Goal: Use online tool/utility: Utilize a website feature to perform a specific function

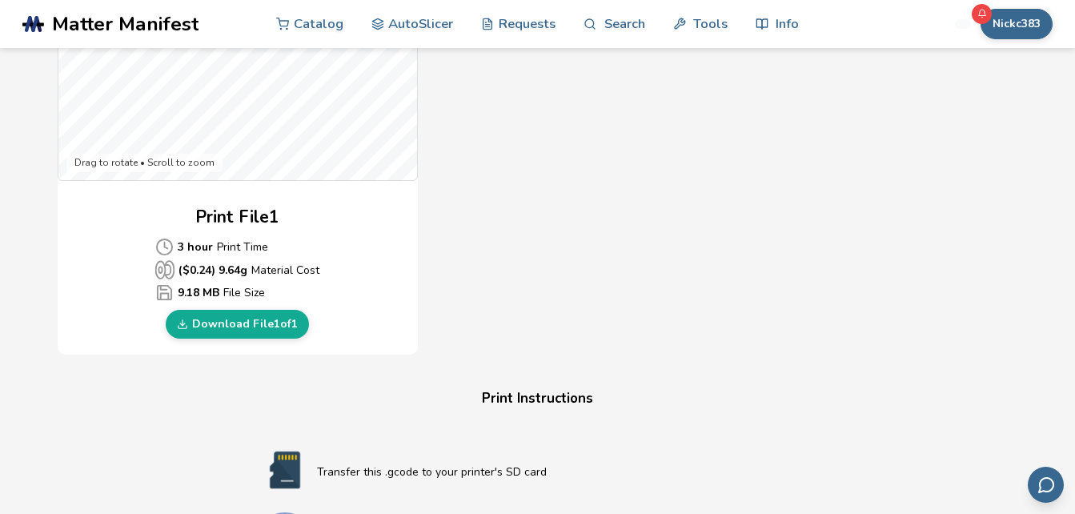
scroll to position [635, 0]
drag, startPoint x: 0, startPoint y: 0, endPoint x: 8, endPoint y: 10, distance: 13.1
click at [8, 10] on header ".cls-1, .cls-2, .cls-3 { stroke-width: 0px; } .cls-2 { fill: #1d1e56; } .cls-3 …" at bounding box center [537, 24] width 1075 height 48
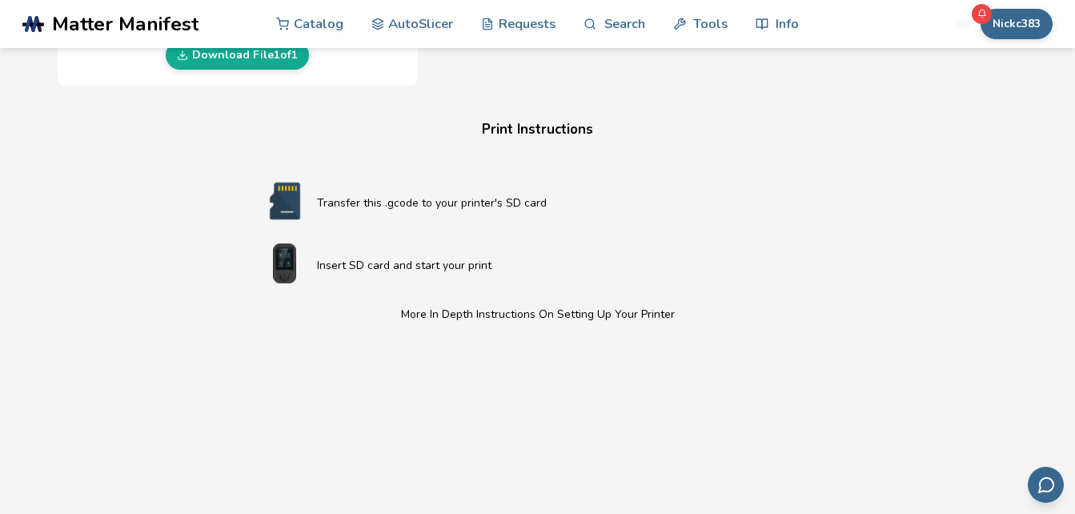
scroll to position [897, 0]
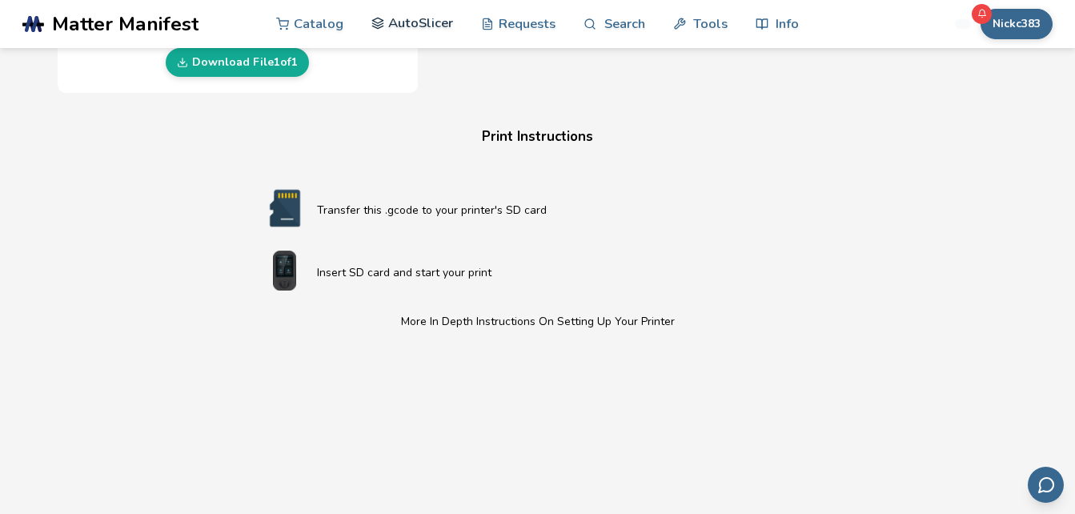
click at [420, 26] on link "AutoSlicer" at bounding box center [412, 23] width 82 height 48
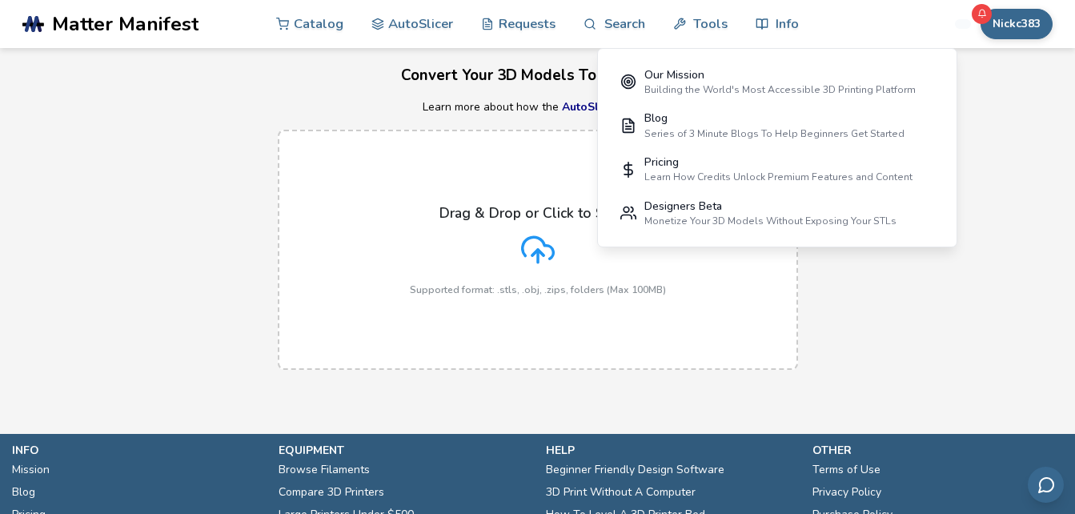
scroll to position [54, 0]
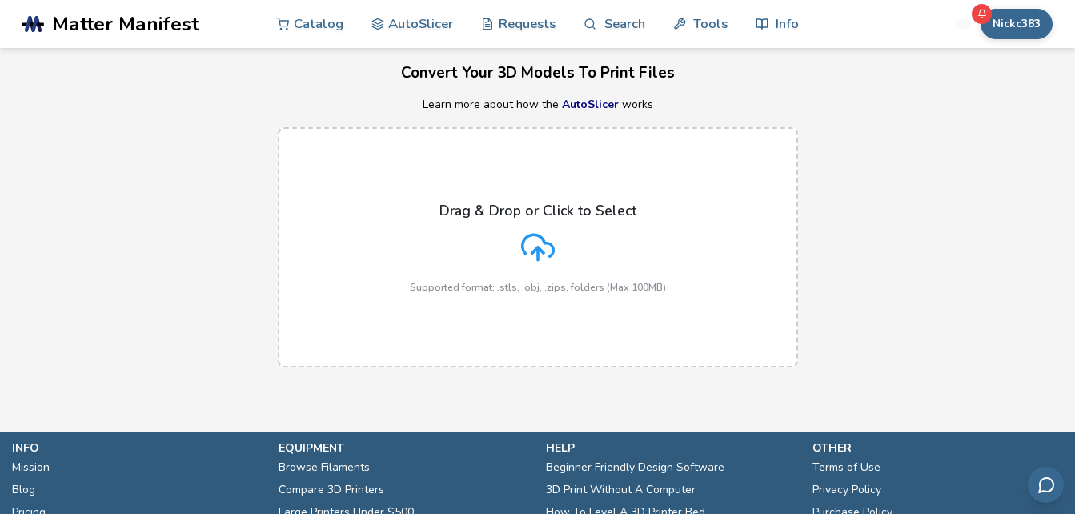
click at [540, 239] on icon at bounding box center [538, 248] width 34 height 34
click at [0, 0] on input "Drag & Drop or Click to Select Supported format: .stls, .obj, .zips, folders (M…" at bounding box center [0, 0] width 0 height 0
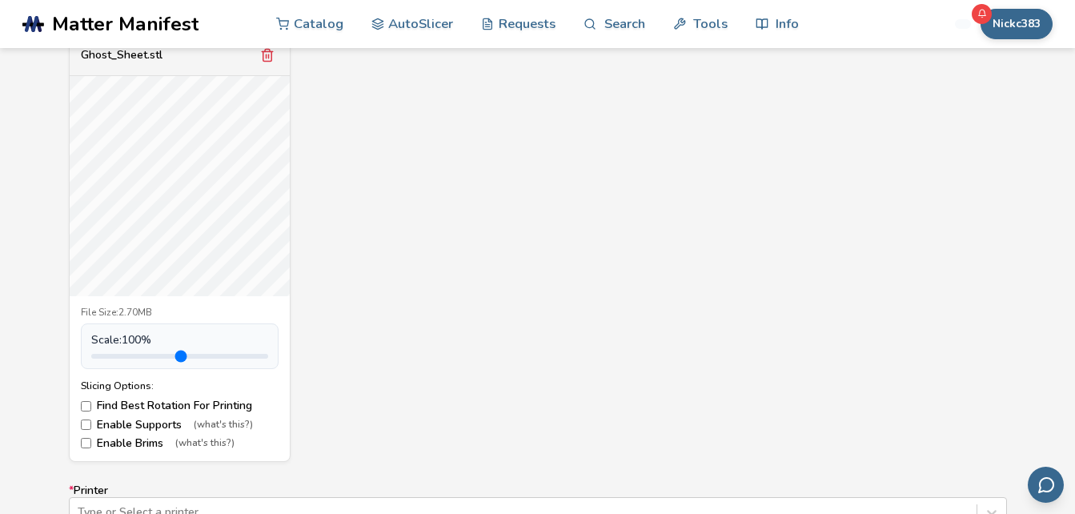
scroll to position [619, 0]
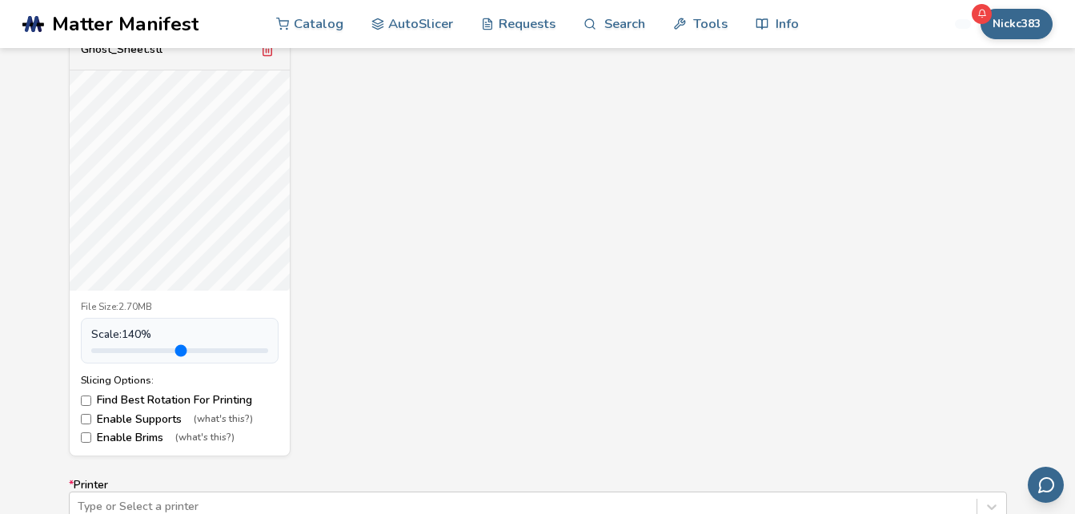
drag, startPoint x: 126, startPoint y: 353, endPoint x: 140, endPoint y: 367, distance: 19.2
type input "***"
click at [140, 353] on input "range" at bounding box center [179, 350] width 177 height 5
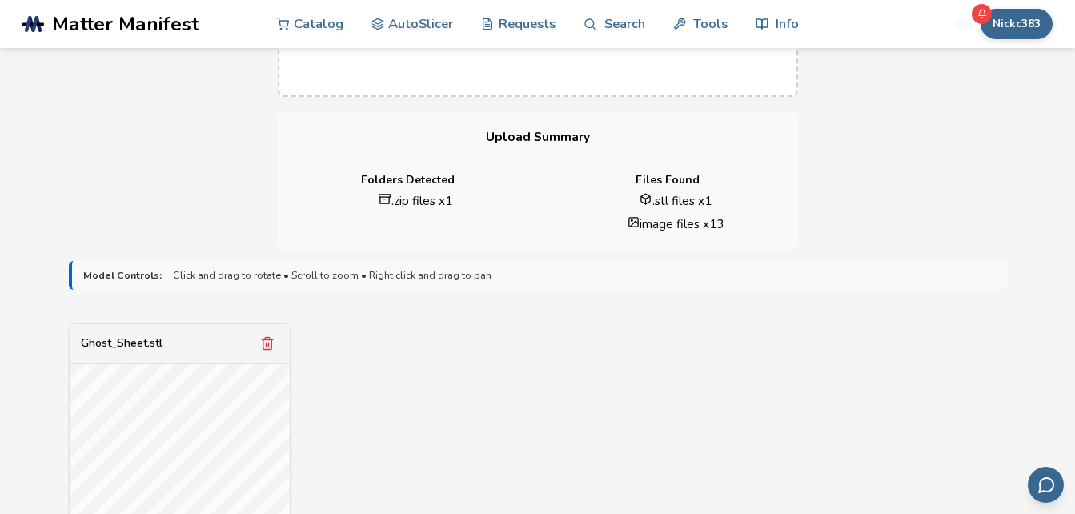
scroll to position [313, 0]
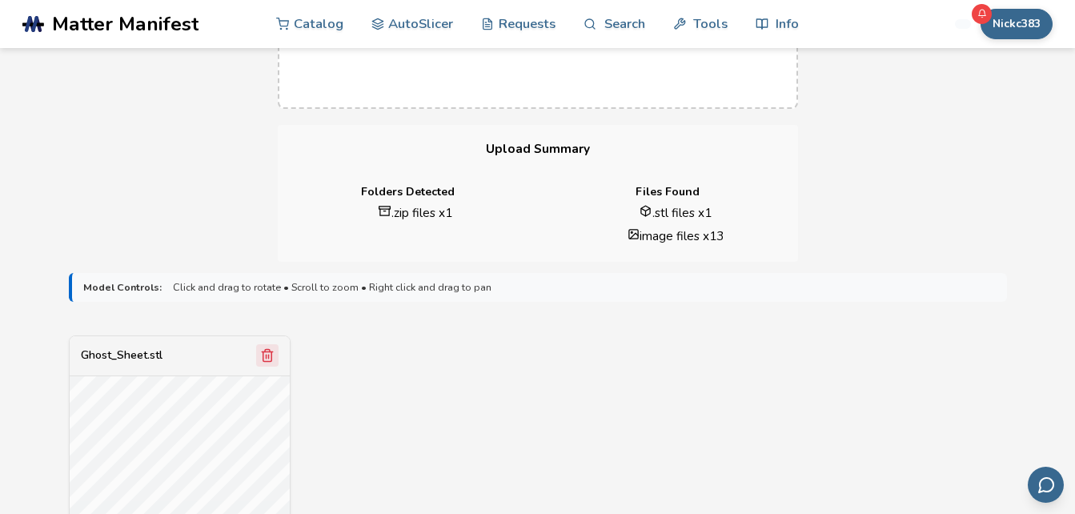
click at [261, 351] on icon "Remove model" at bounding box center [267, 355] width 14 height 14
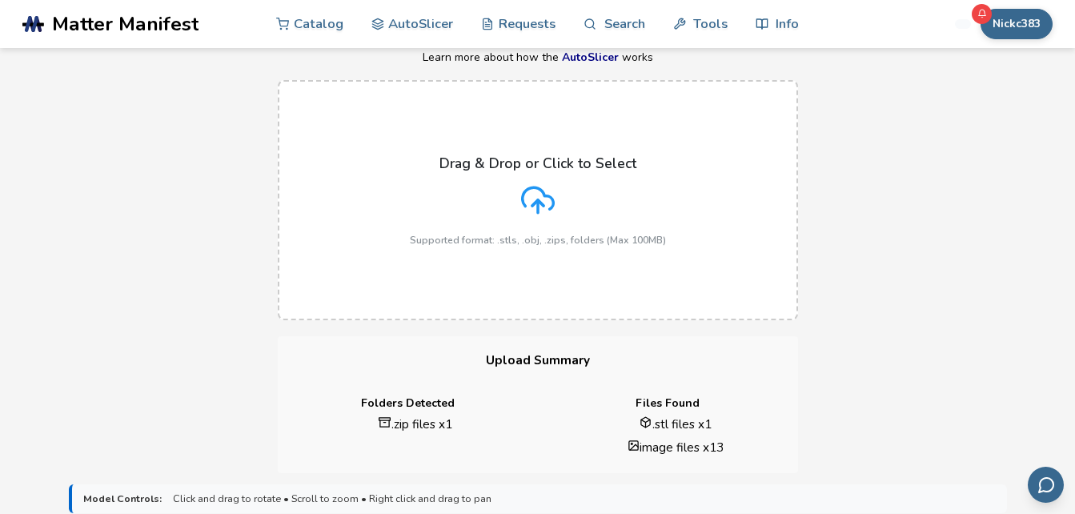
scroll to position [11, 0]
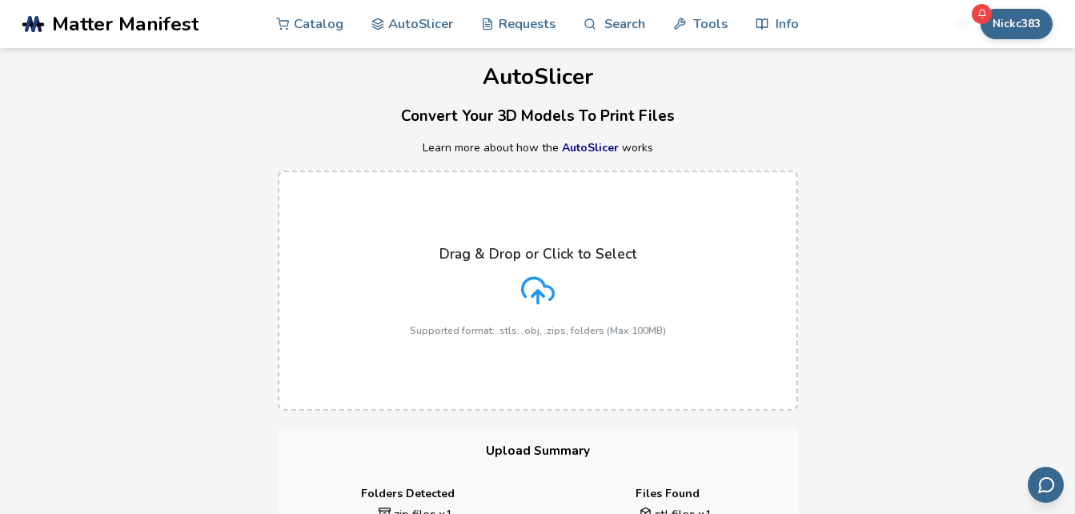
click at [541, 280] on icon at bounding box center [537, 289] width 31 height 22
click at [0, 0] on input "Drag & Drop or Click to Select Supported format: .stls, .obj, .zips, folders (M…" at bounding box center [0, 0] width 0 height 0
click at [518, 276] on div "Drag & Drop or Click to Select Supported format: .stls, .obj, .zips, folders (M…" at bounding box center [538, 291] width 256 height 90
click at [0, 0] on input "Drag & Drop or Click to Select Supported format: .stls, .obj, .zips, folders (M…" at bounding box center [0, 0] width 0 height 0
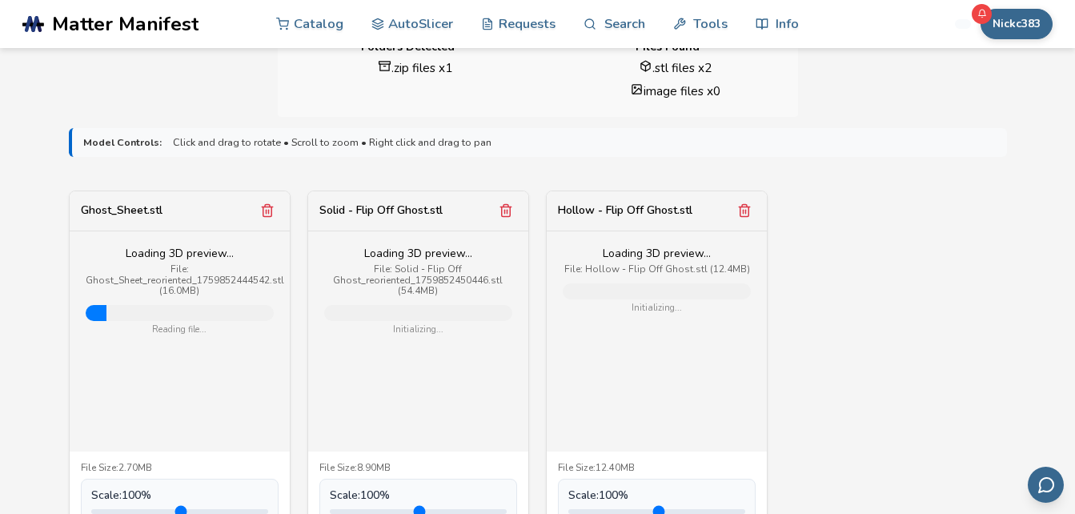
scroll to position [578, 0]
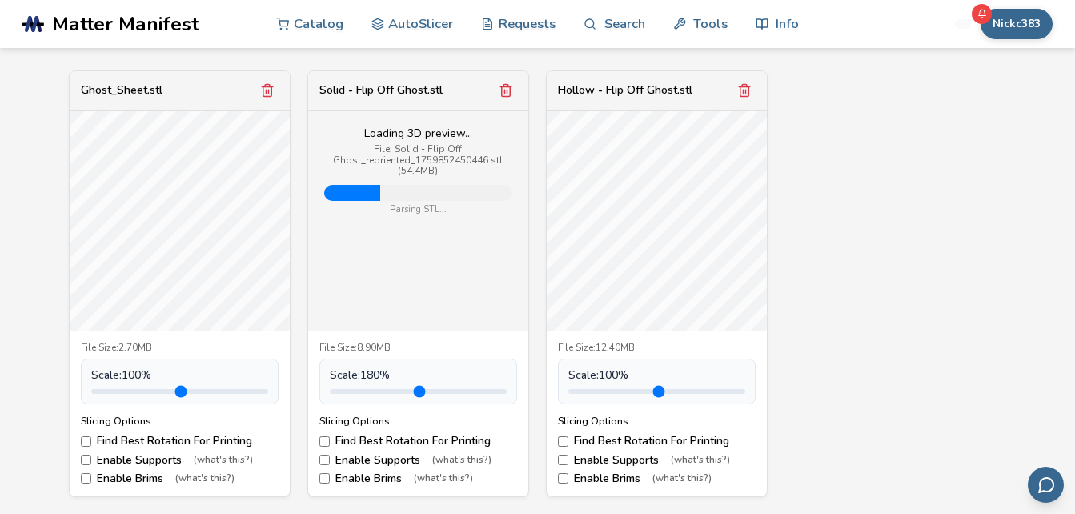
drag, startPoint x: 378, startPoint y: 391, endPoint x: 395, endPoint y: 403, distance: 20.7
click at [395, 394] on input "range" at bounding box center [418, 391] width 177 height 5
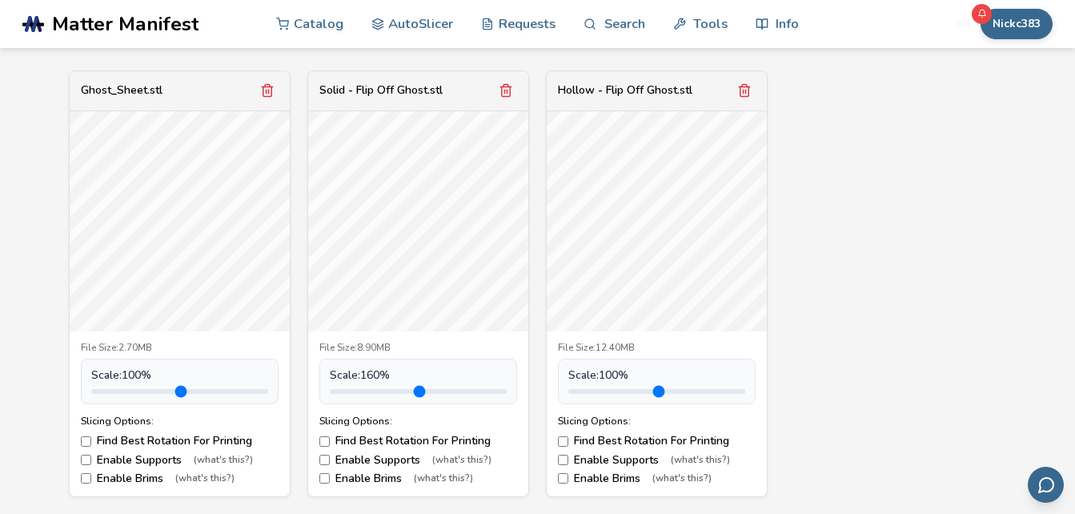
click at [385, 389] on input "range" at bounding box center [418, 391] width 177 height 5
click at [381, 391] on input "range" at bounding box center [418, 391] width 177 height 5
click at [370, 390] on input "range" at bounding box center [418, 391] width 177 height 5
click at [380, 390] on input "range" at bounding box center [418, 391] width 177 height 5
type input "***"
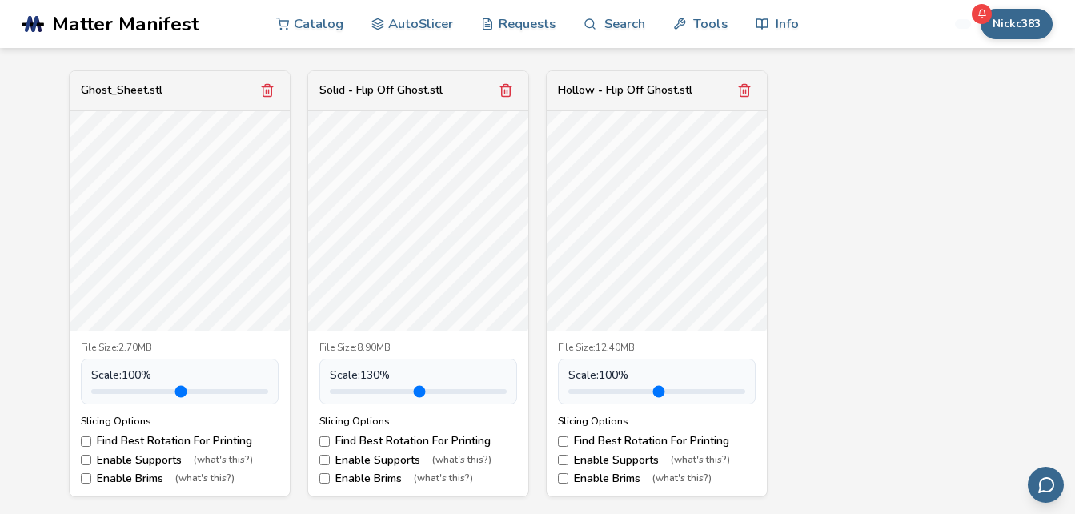
click at [376, 391] on input "range" at bounding box center [418, 391] width 177 height 5
drag, startPoint x: 612, startPoint y: 389, endPoint x: 622, endPoint y: 388, distance: 9.6
type input "***"
click at [622, 389] on input "range" at bounding box center [656, 391] width 177 height 5
click at [746, 90] on icon "Remove model" at bounding box center [744, 90] width 14 height 14
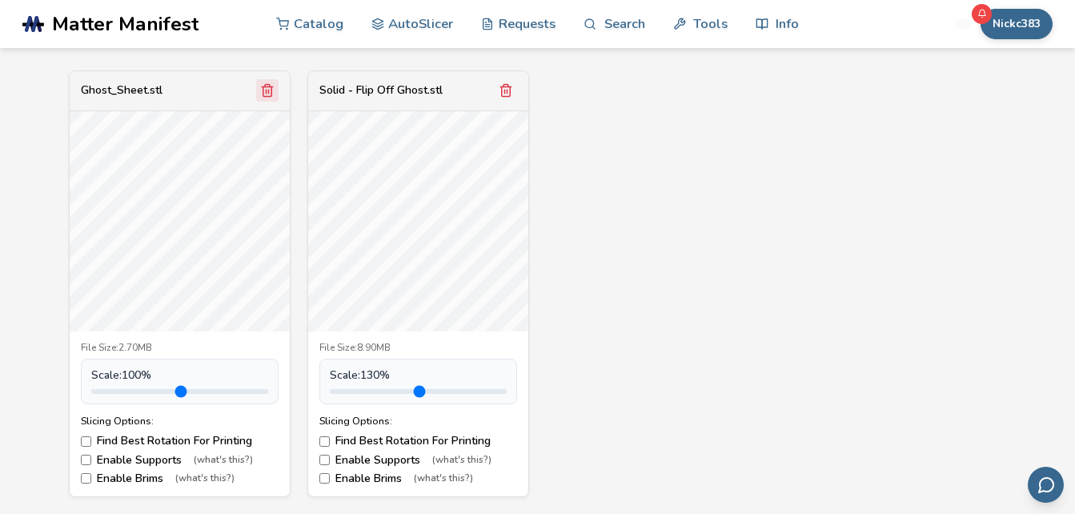
click at [267, 95] on icon "Remove model" at bounding box center [267, 90] width 14 height 14
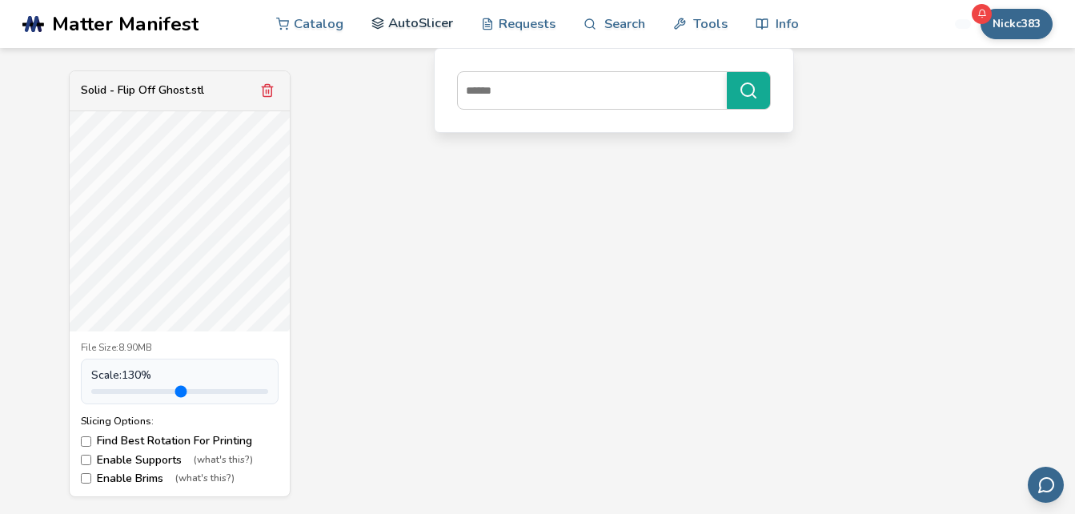
click at [427, 22] on link "AutoSlicer" at bounding box center [412, 23] width 82 height 48
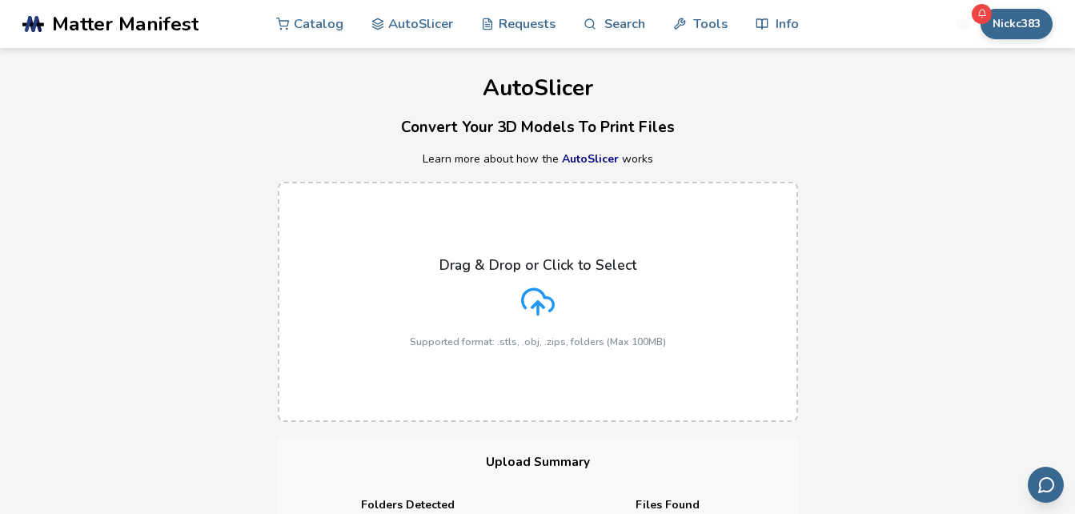
click at [537, 291] on icon at bounding box center [538, 302] width 34 height 34
click at [0, 0] on input "Drag & Drop or Click to Select Supported format: .stls, .obj, .zips, folders (M…" at bounding box center [0, 0] width 0 height 0
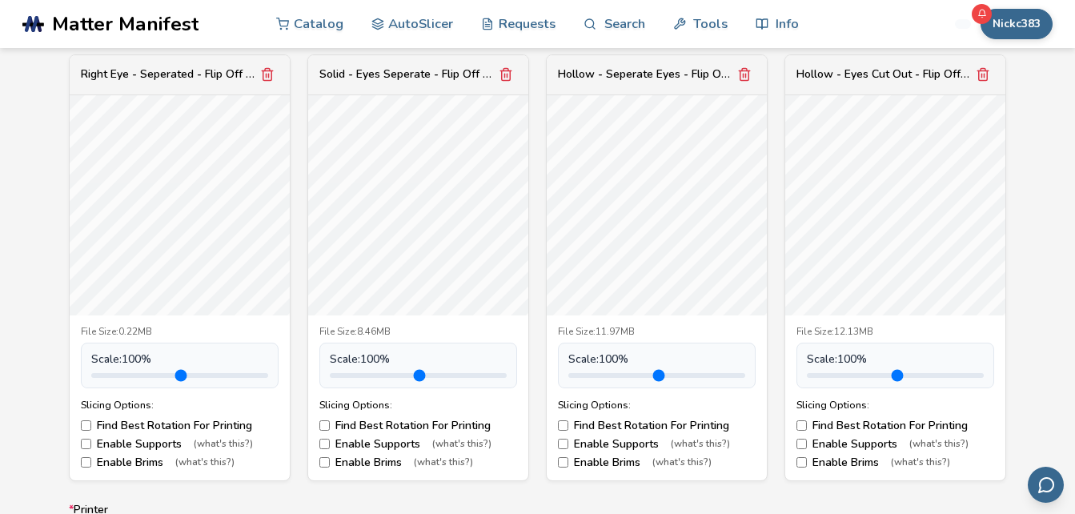
scroll to position [1045, 0]
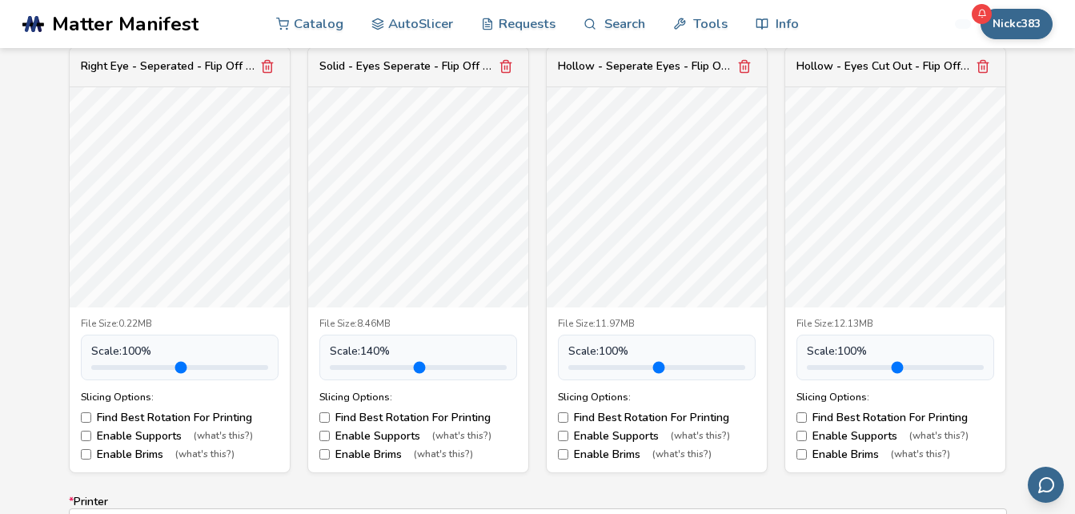
click at [381, 367] on input "range" at bounding box center [418, 367] width 177 height 5
click at [402, 365] on input "range" at bounding box center [418, 367] width 177 height 5
click at [391, 366] on input "range" at bounding box center [418, 367] width 177 height 5
click at [369, 365] on input "range" at bounding box center [418, 367] width 177 height 5
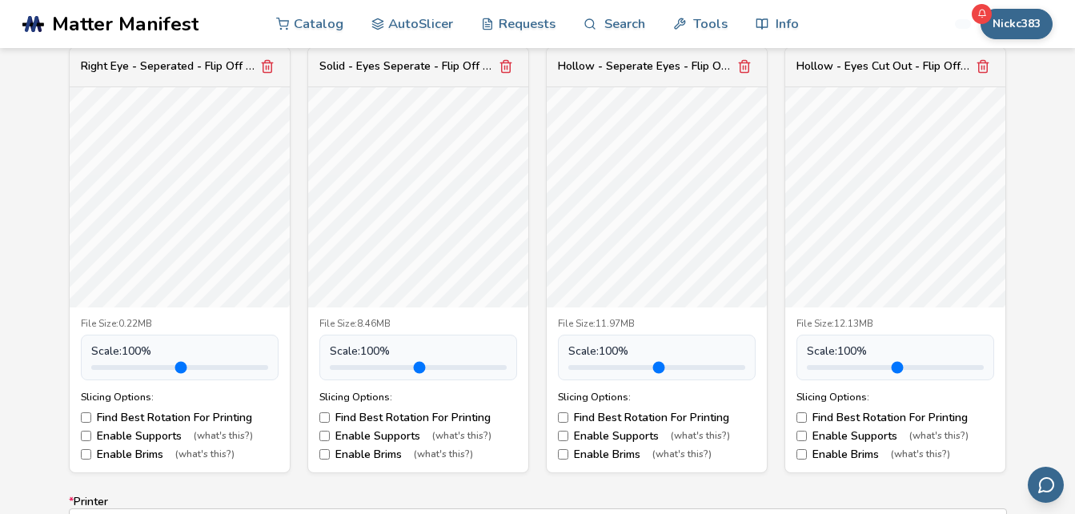
type input "***"
click at [368, 367] on input "range" at bounding box center [418, 367] width 177 height 5
click at [381, 351] on span "Scale: 110 %" at bounding box center [360, 351] width 60 height 13
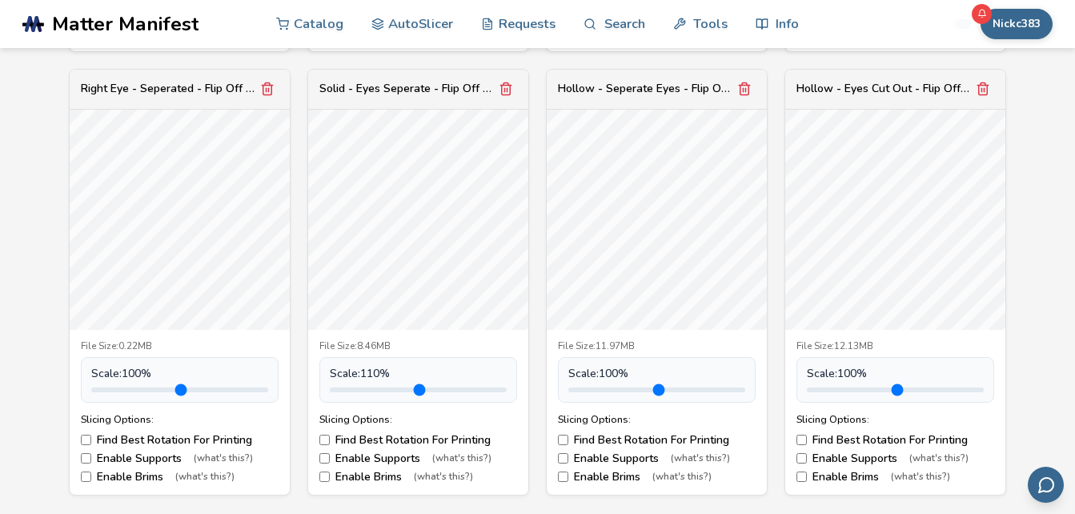
scroll to position [1012, 0]
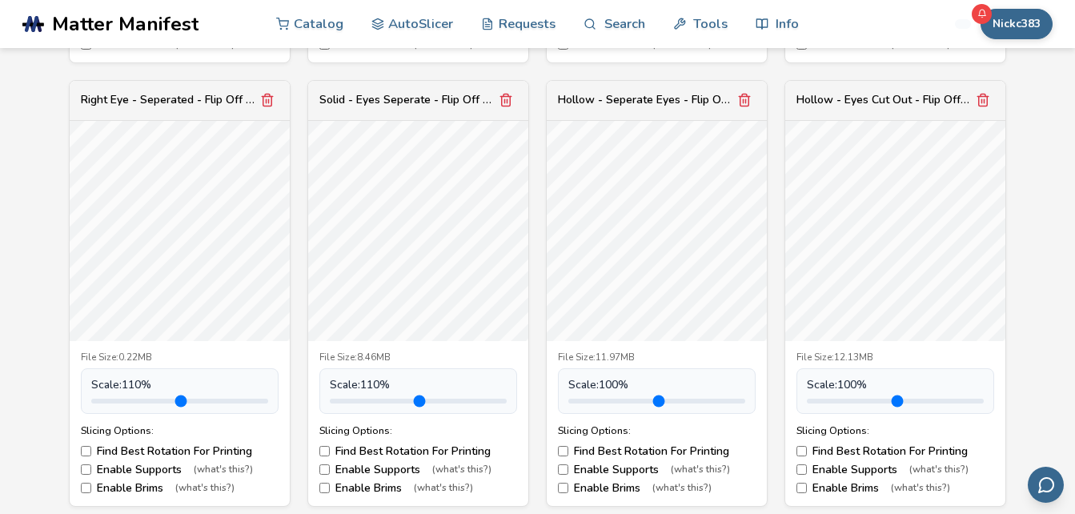
type input "*"
click at [128, 403] on input "range" at bounding box center [179, 401] width 177 height 5
click at [751, 98] on icon "Remove model" at bounding box center [744, 100] width 14 height 14
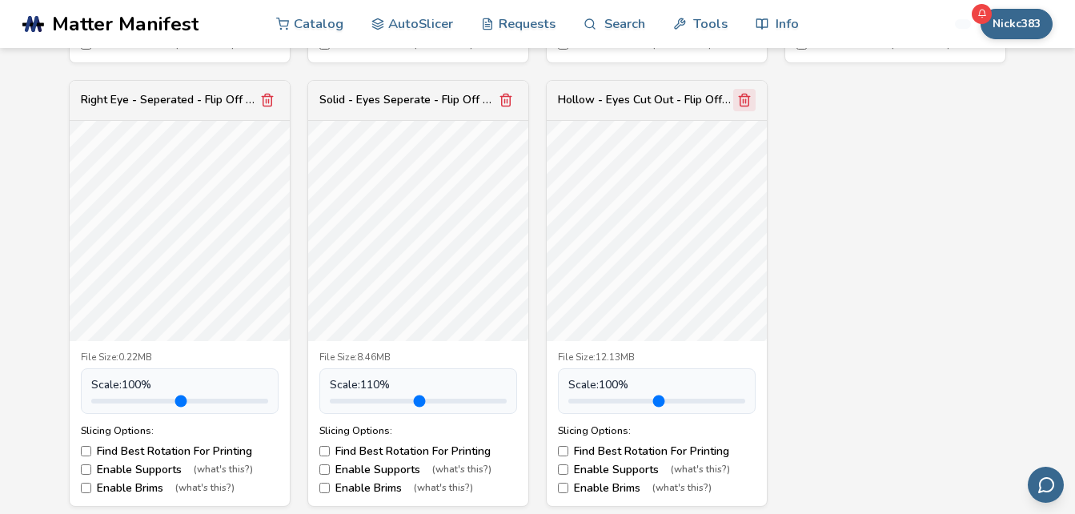
click at [751, 98] on icon "Remove model" at bounding box center [744, 100] width 14 height 14
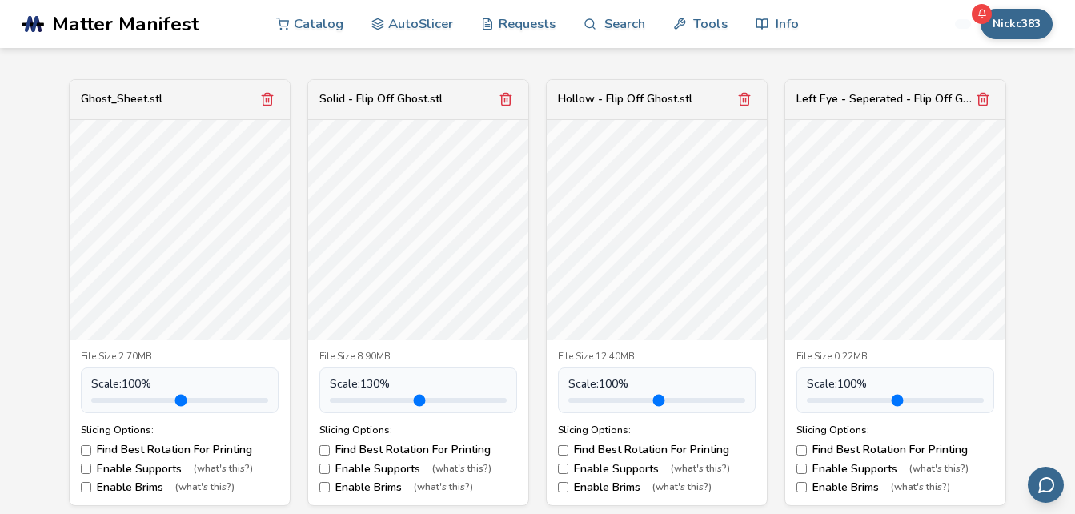
scroll to position [566, 0]
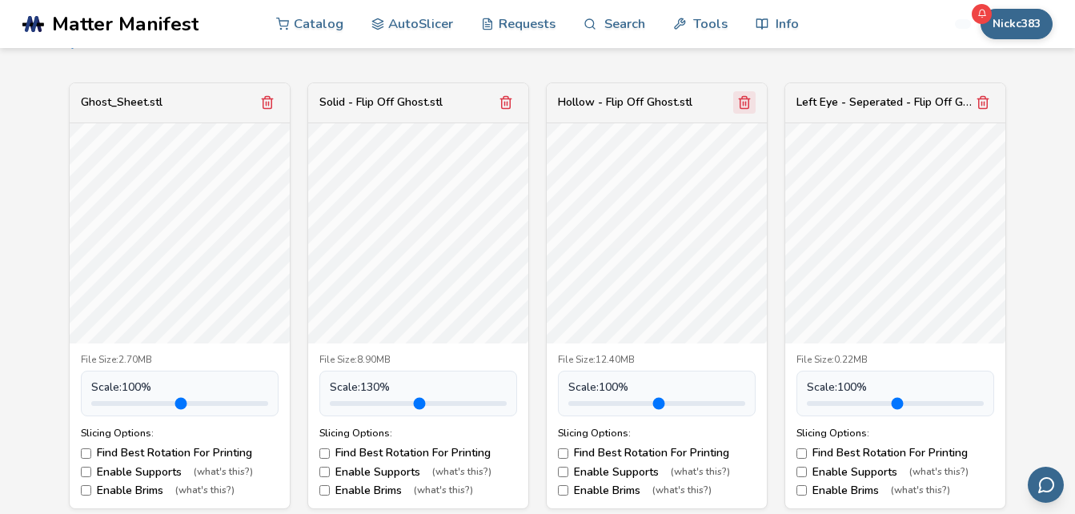
click at [744, 104] on line "Remove model" at bounding box center [744, 104] width 0 height 4
click at [510, 106] on button "Remove model" at bounding box center [506, 102] width 22 height 22
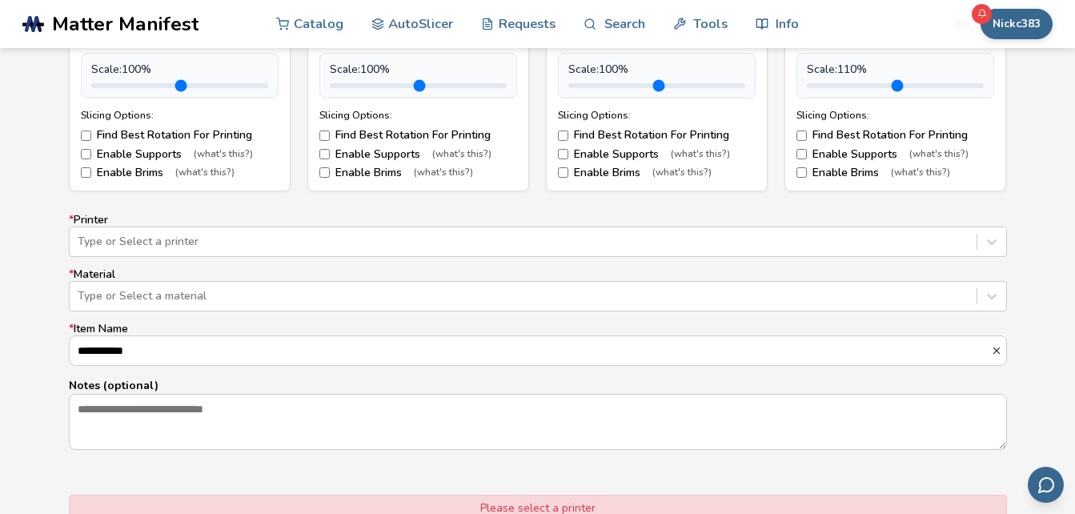
scroll to position [893, 0]
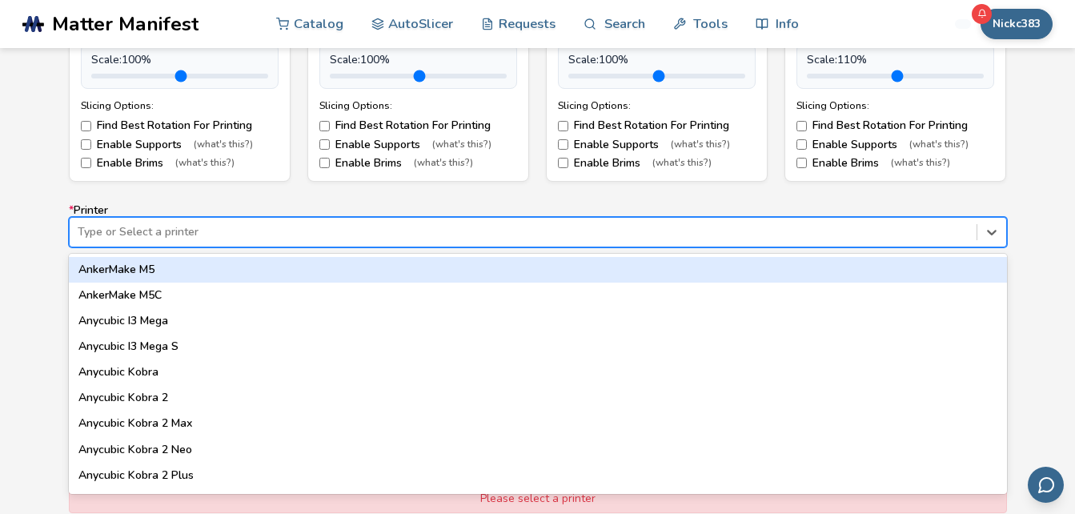
click at [893, 235] on div at bounding box center [523, 232] width 891 height 16
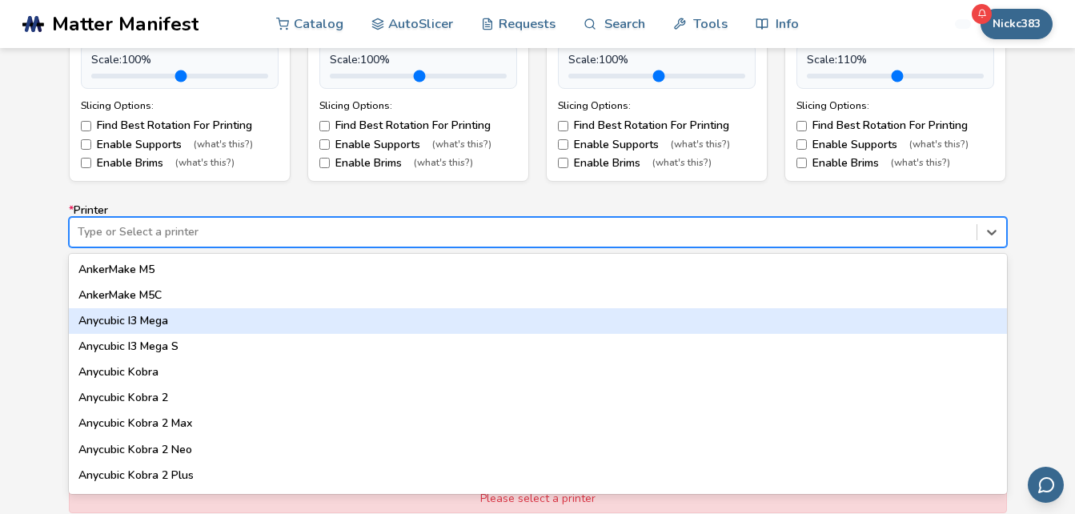
click at [349, 329] on div "Anycubic I3 Mega" at bounding box center [538, 321] width 938 height 26
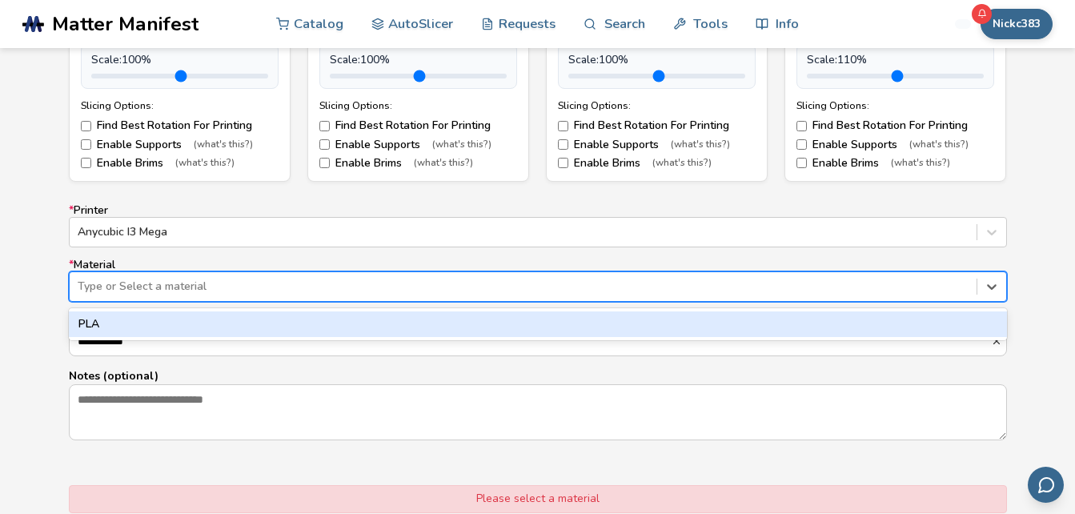
click at [344, 287] on div at bounding box center [523, 287] width 891 height 16
click at [342, 327] on div "PLA" at bounding box center [538, 324] width 938 height 26
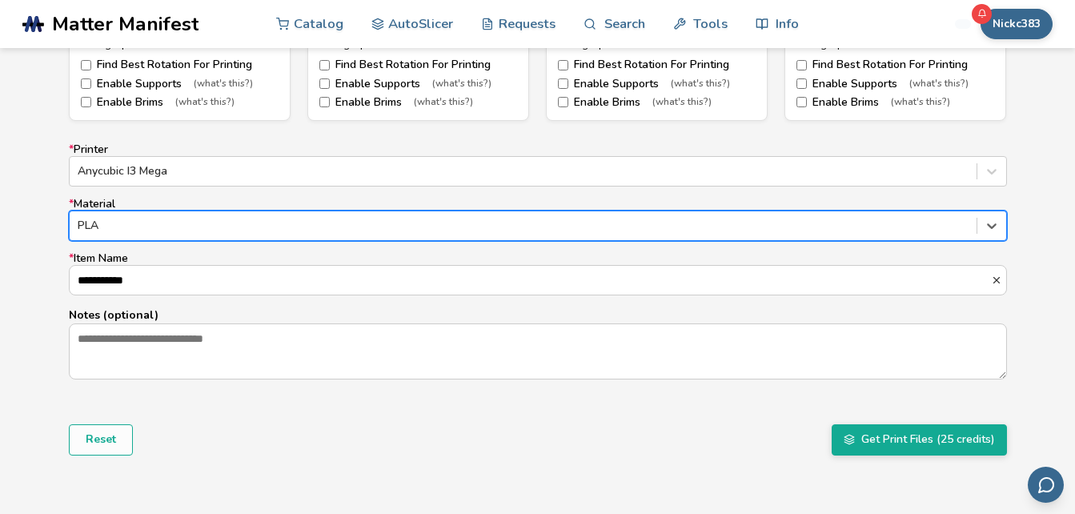
scroll to position [957, 0]
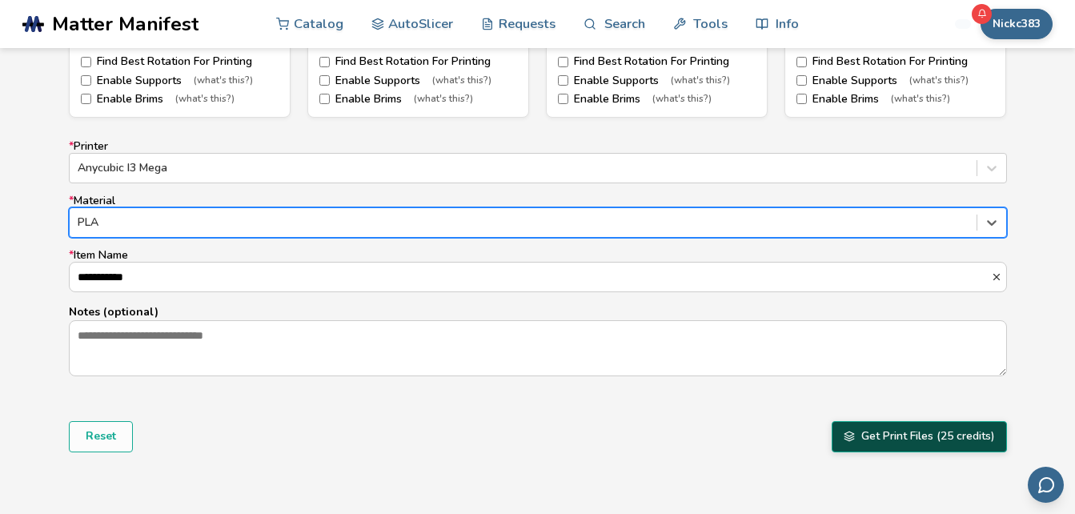
click at [929, 440] on button "Get Print Files (25 credits)" at bounding box center [919, 436] width 175 height 30
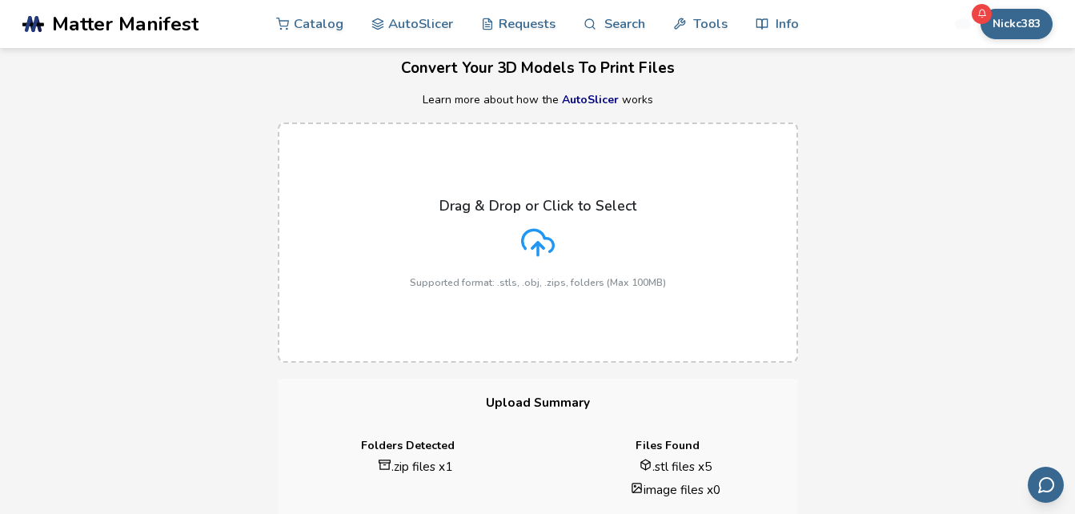
scroll to position [50, 0]
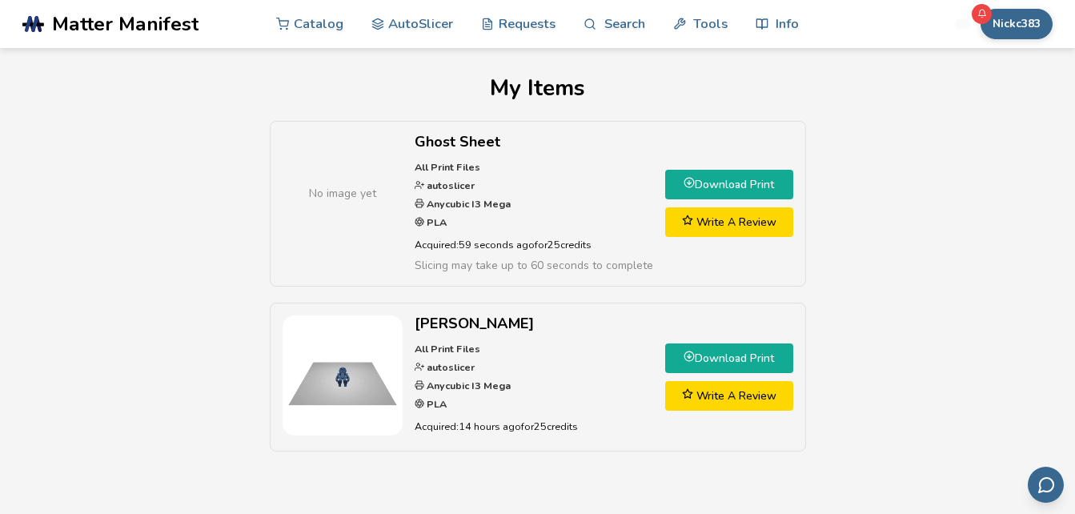
click at [752, 183] on link "Download Print" at bounding box center [729, 185] width 128 height 30
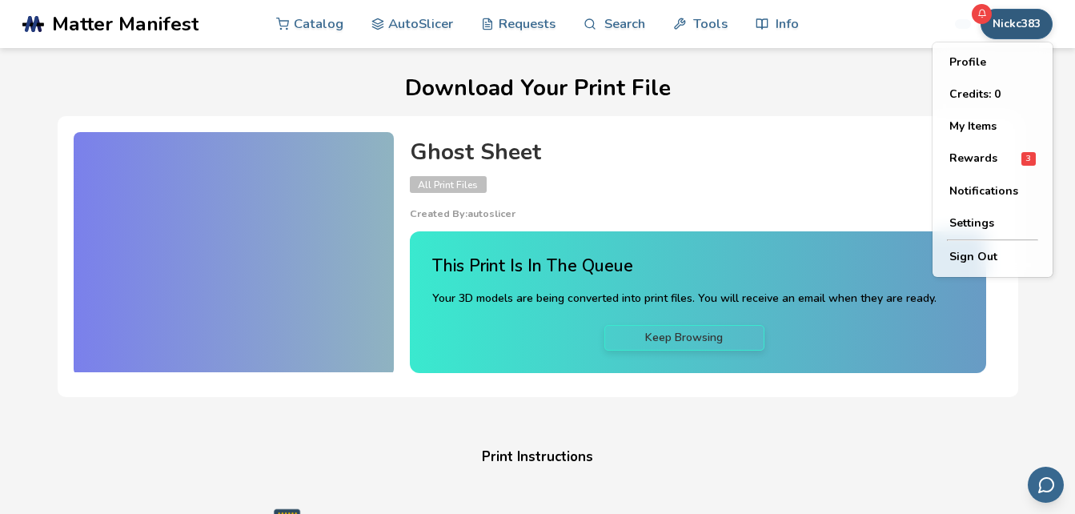
click at [1005, 23] on button "Nickc383" at bounding box center [1017, 24] width 72 height 30
click at [986, 167] on button "Rewards 3" at bounding box center [993, 158] width 112 height 33
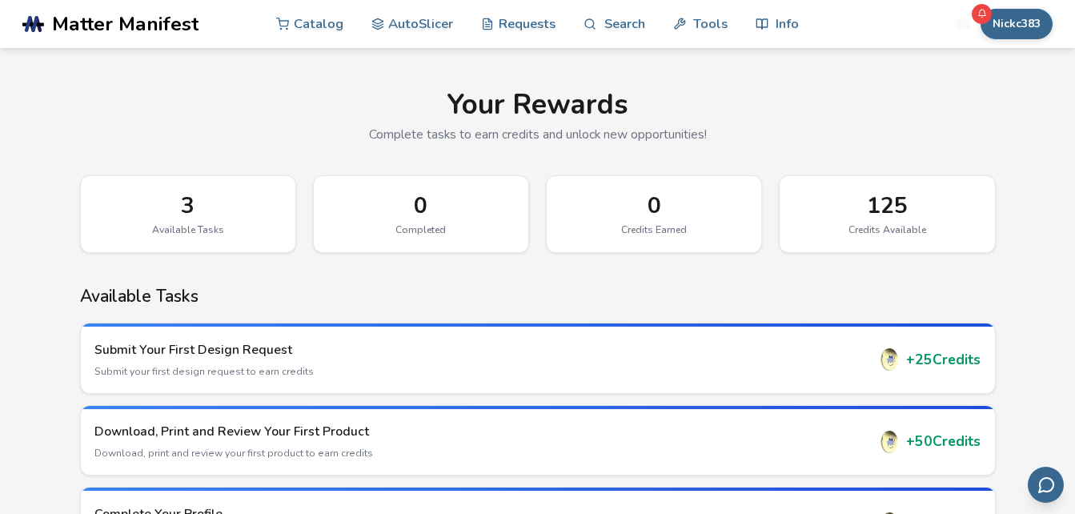
click at [1041, 296] on main "Your Rewards Complete tasks to earn credits and unlock new opportunities! 3 Ava…" at bounding box center [537, 306] width 1075 height 613
click at [508, 27] on link "Requests" at bounding box center [518, 23] width 74 height 48
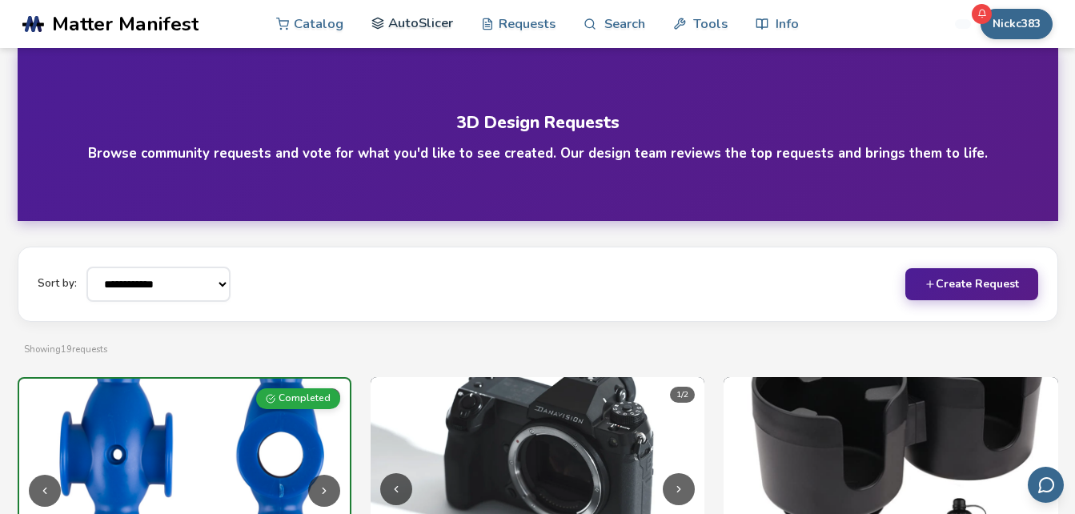
click at [418, 21] on link "AutoSlicer" at bounding box center [412, 23] width 82 height 48
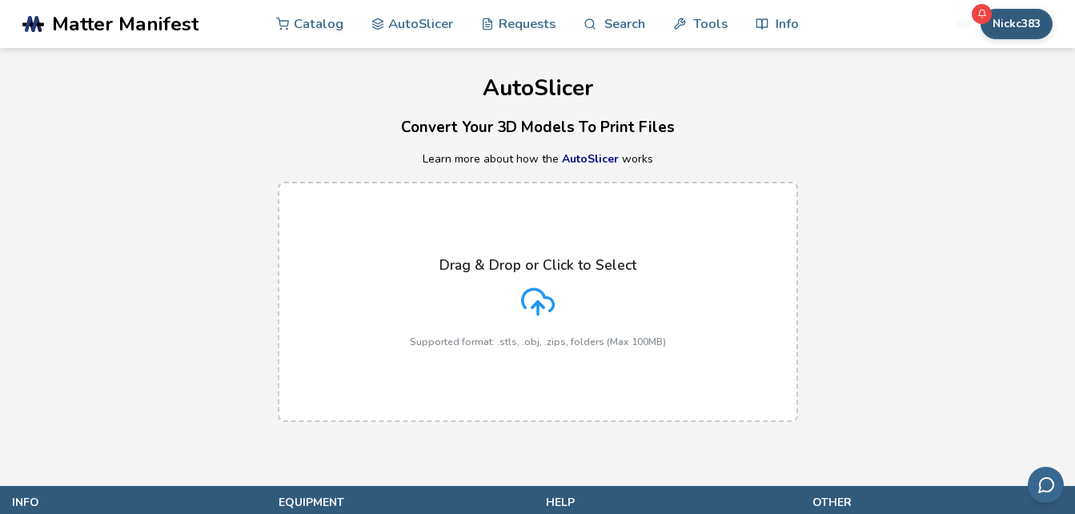
click at [1007, 30] on button "Nickc383" at bounding box center [1017, 24] width 72 height 30
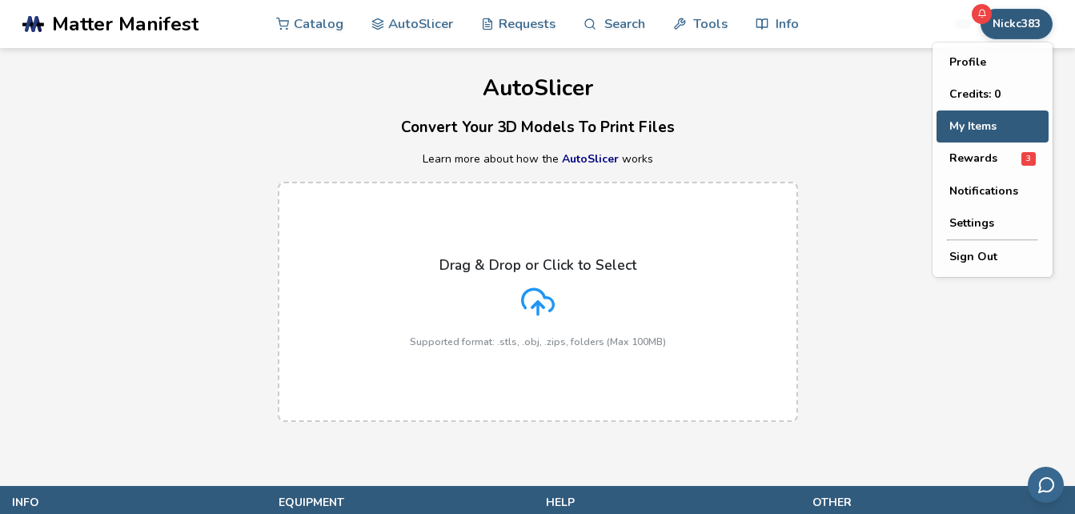
click at [979, 127] on button "My Items" at bounding box center [993, 126] width 112 height 32
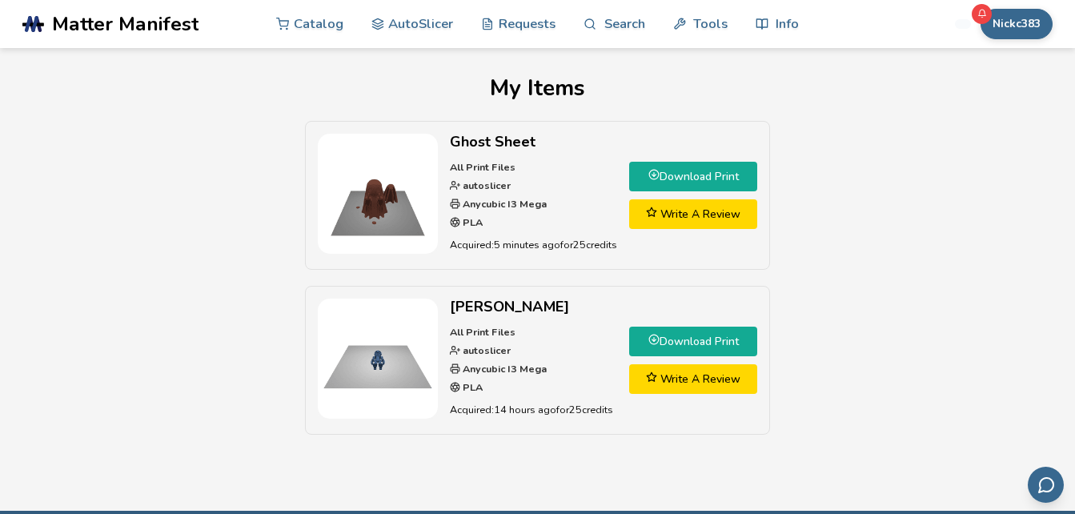
click at [708, 173] on link "Download Print" at bounding box center [693, 177] width 128 height 30
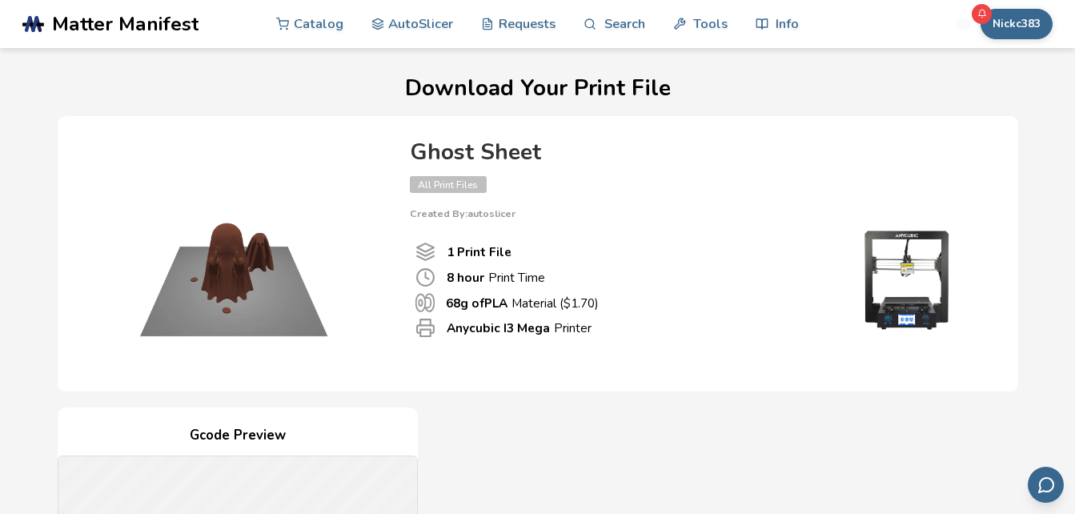
click at [596, 127] on div "Ghost Sheet All Print Files Created By: autoslicer 1 Print File 8 hour Print Ti…" at bounding box center [538, 253] width 961 height 275
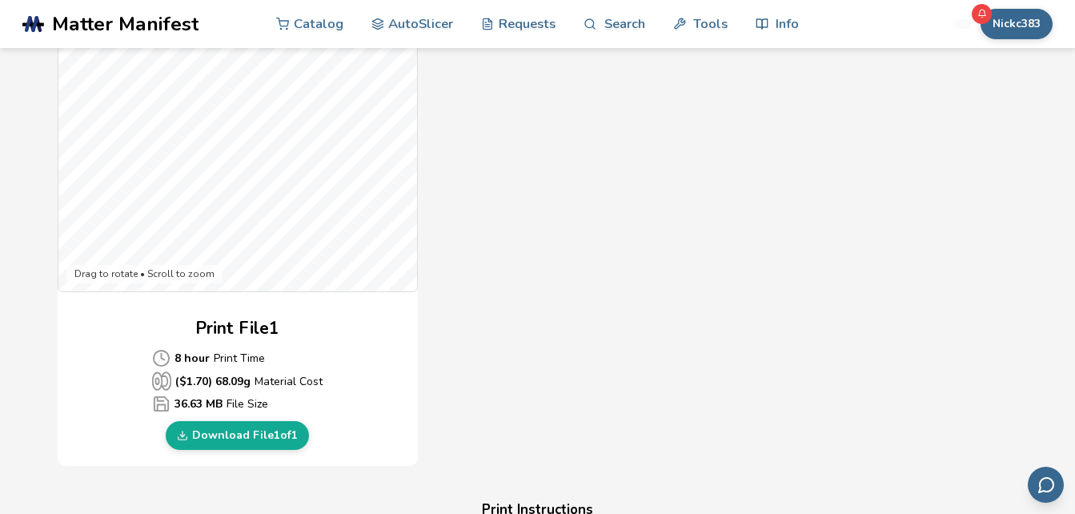
drag, startPoint x: 913, startPoint y: 258, endPoint x: 1069, endPoint y: 183, distance: 173.3
click at [1069, 183] on section "Download Your Print File Ghost Sheet All Print Files Created By: autoslicer 1 P…" at bounding box center [537, 407] width 1075 height 1766
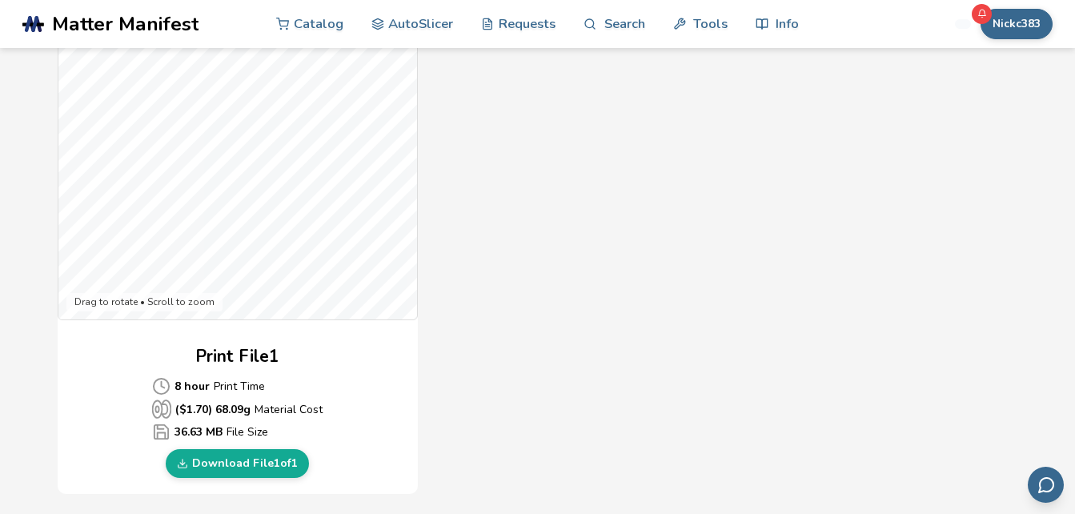
scroll to position [580, 0]
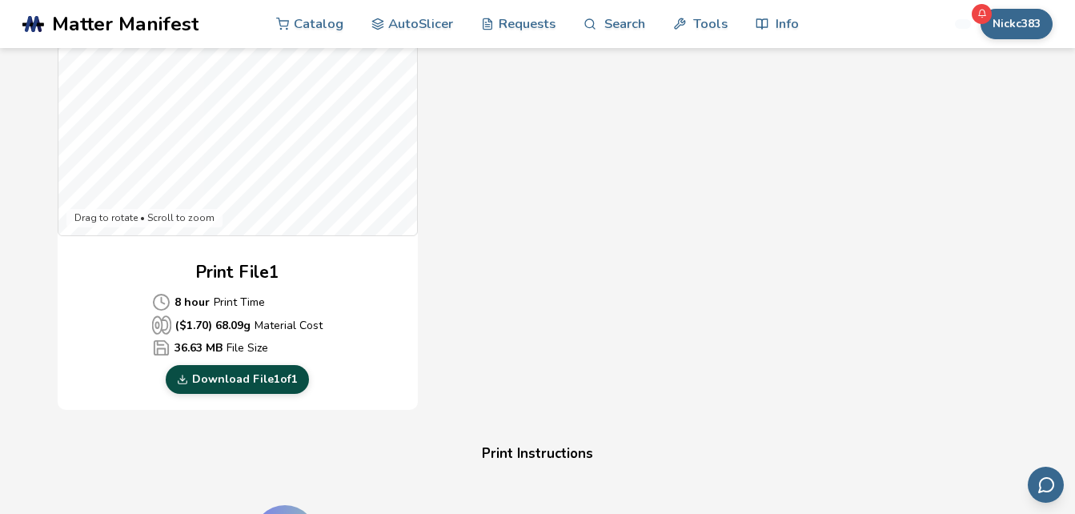
click at [246, 373] on link "Download File 1 of 1" at bounding box center [237, 379] width 143 height 29
click at [246, 383] on link "Download File 1 of 1" at bounding box center [237, 379] width 143 height 29
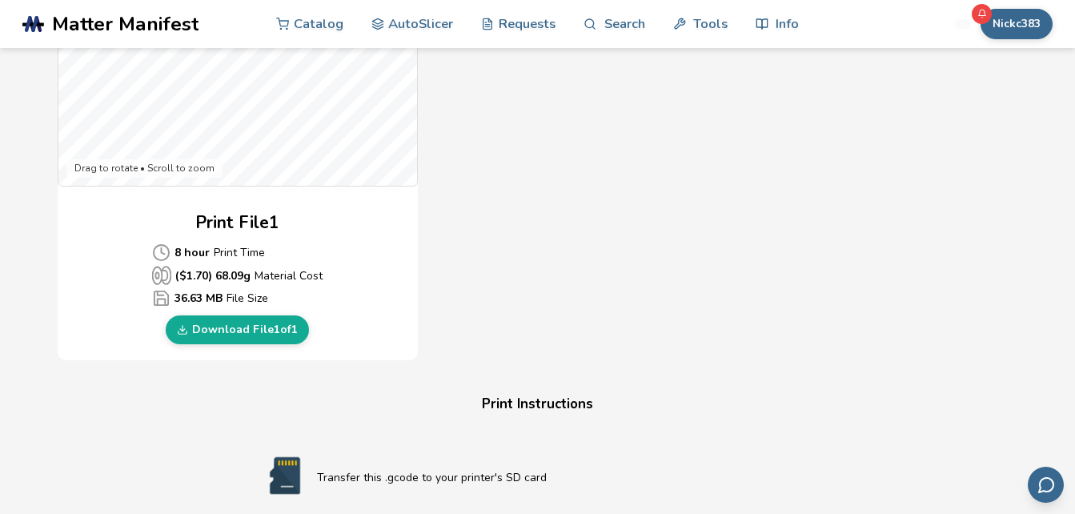
scroll to position [616, 0]
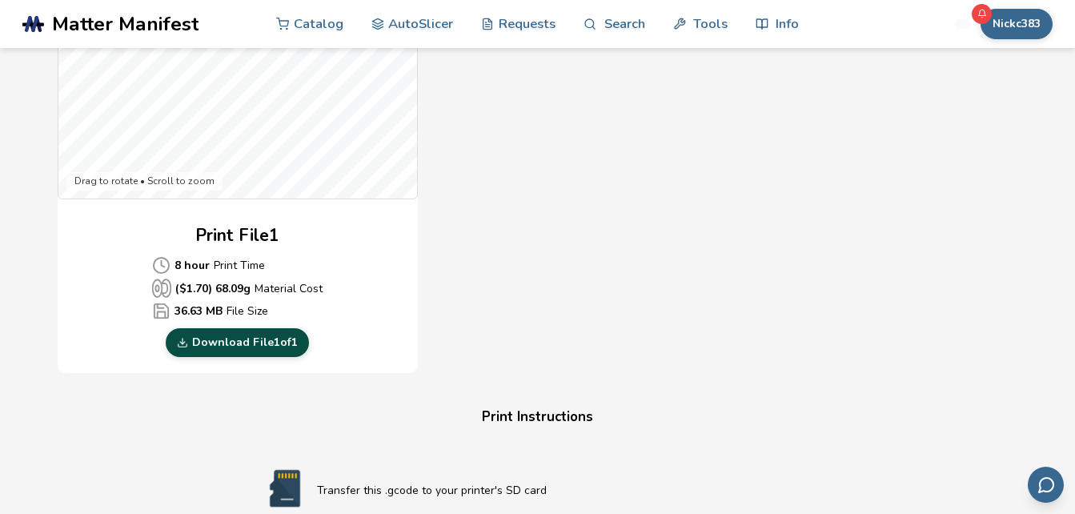
click at [258, 345] on link "Download File 1 of 1" at bounding box center [237, 342] width 143 height 29
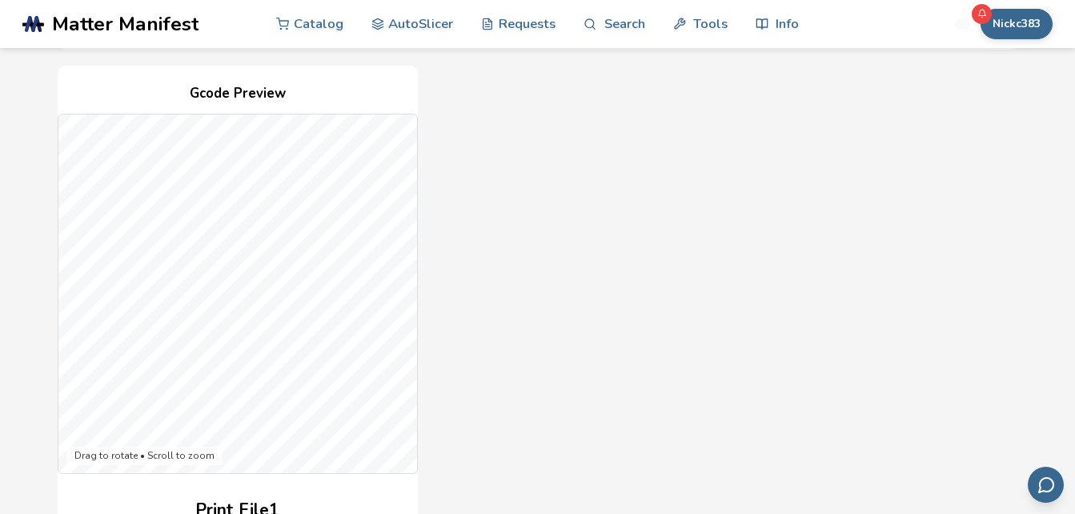
scroll to position [172, 0]
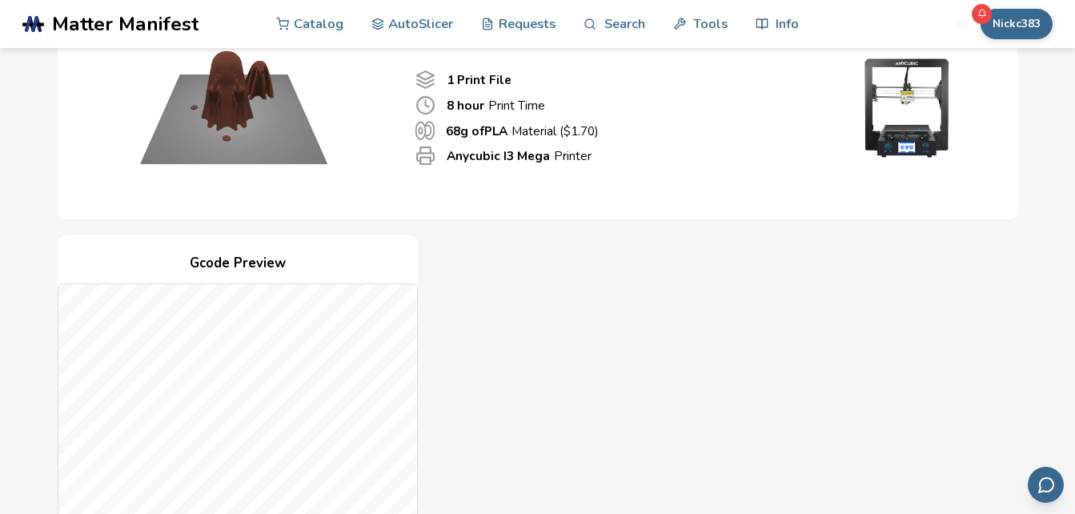
drag, startPoint x: 1075, startPoint y: 125, endPoint x: 1076, endPoint y: 88, distance: 36.8
click at [1074, 88] on html ".cls-1, .cls-2, .cls-3 { stroke-width: 0px; } .cls-2 { fill: #1d1e56; } .cls-3 …" at bounding box center [537, 85] width 1075 height 514
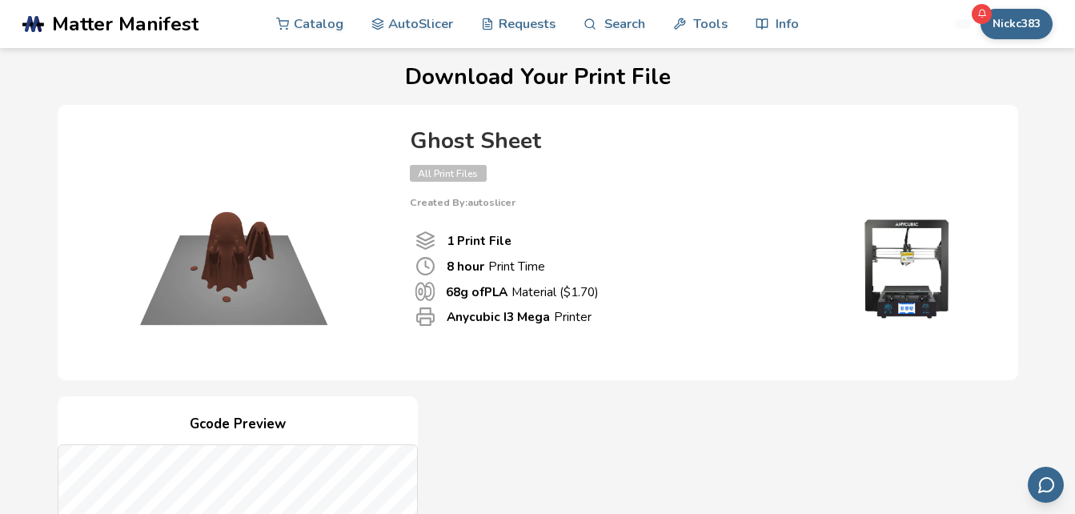
scroll to position [0, 0]
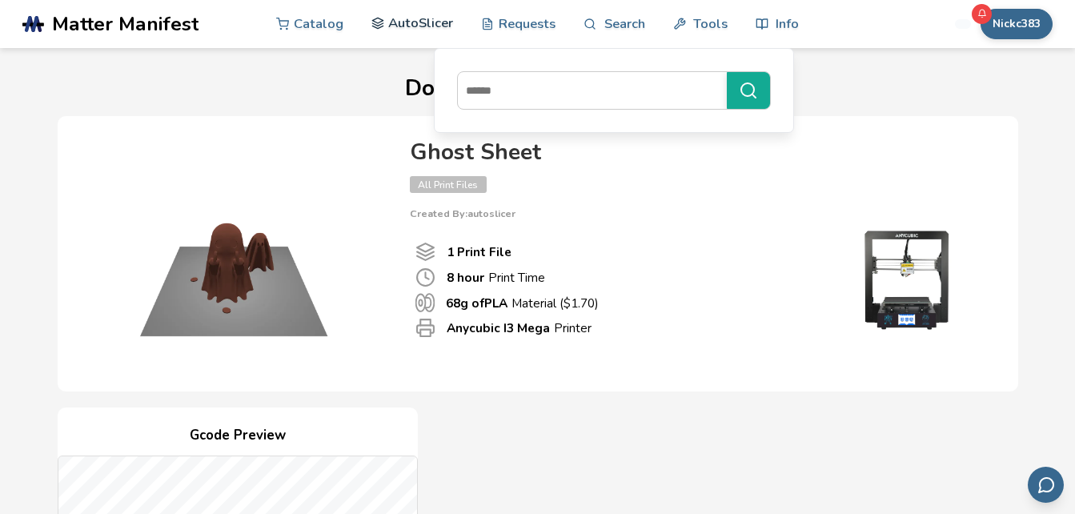
click at [422, 29] on link "AutoSlicer" at bounding box center [412, 23] width 82 height 48
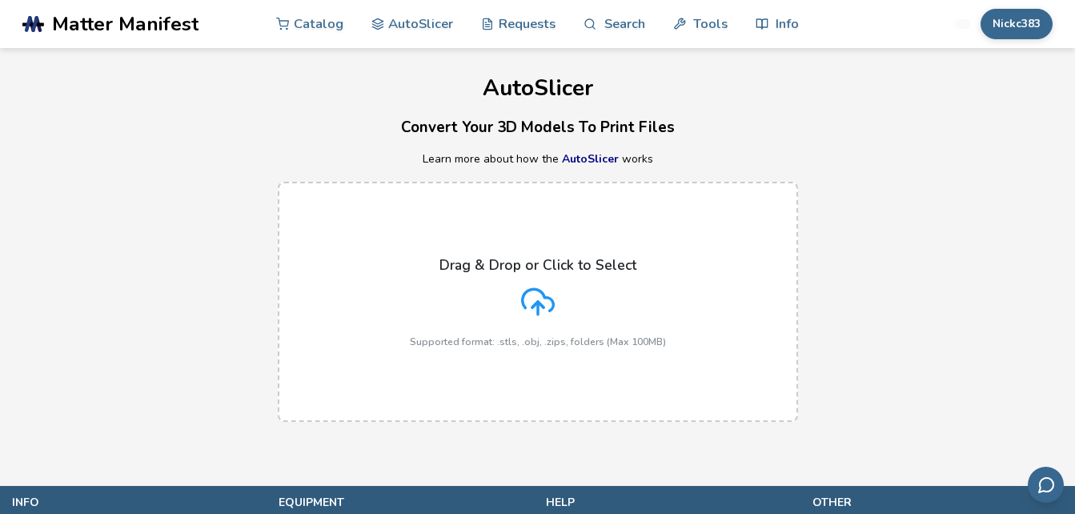
click at [538, 302] on polyline at bounding box center [537, 305] width 11 height 6
click at [0, 0] on input "Drag & Drop or Click to Select Supported format: .stls, .obj, .zips, folders (M…" at bounding box center [0, 0] width 0 height 0
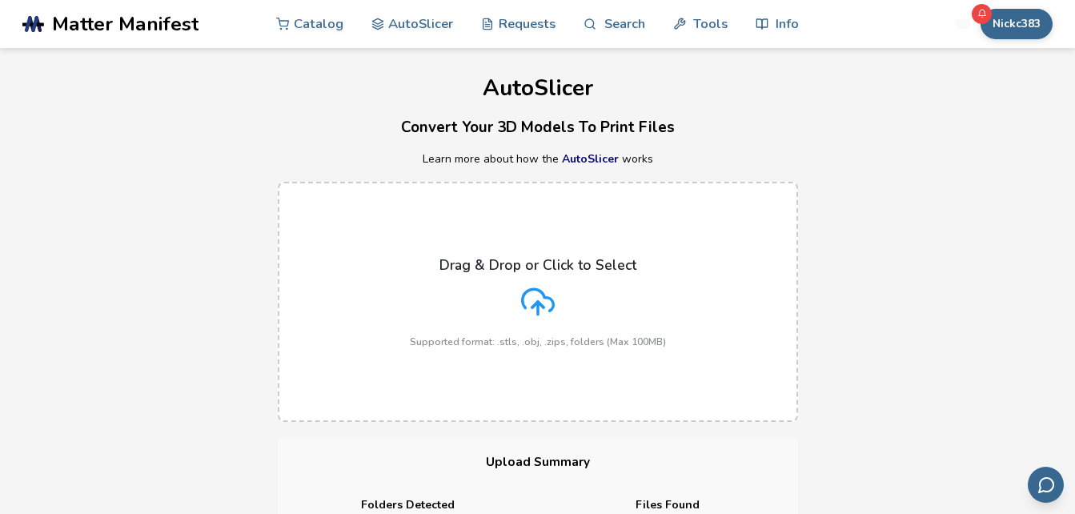
click at [138, 399] on div "Drag & Drop or Click to Select Supported format: .stls, .obj, .zips, folders (M…" at bounding box center [537, 302] width 1075 height 272
click at [146, 399] on div "Drag & Drop or Click to Select Supported format: .stls, .obj, .zips, folders (M…" at bounding box center [537, 302] width 1075 height 272
click at [151, 399] on div "Drag & Drop or Click to Select Supported format: .stls, .obj, .zips, folders (M…" at bounding box center [537, 302] width 1075 height 272
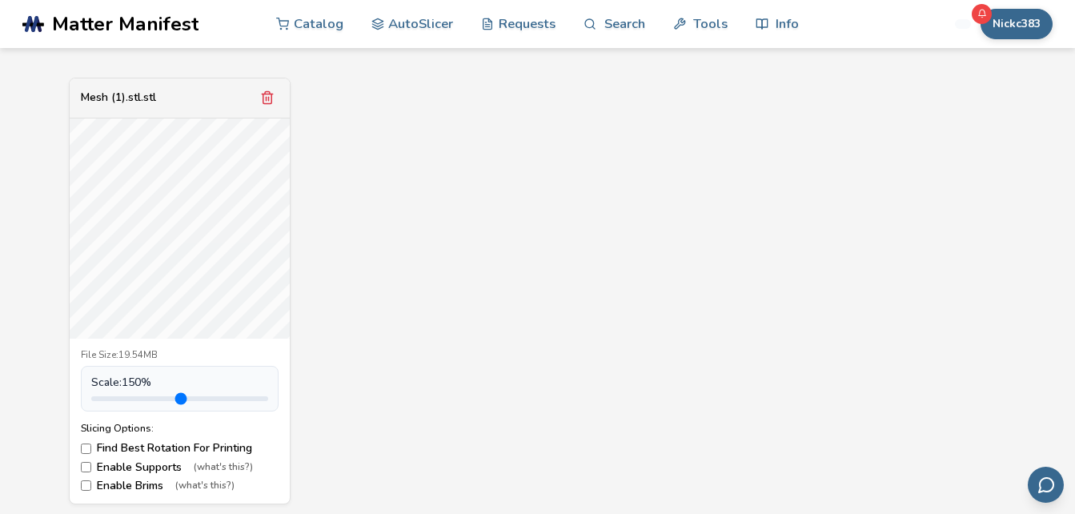
drag, startPoint x: 128, startPoint y: 397, endPoint x: 145, endPoint y: 399, distance: 16.9
click at [145, 399] on input "range" at bounding box center [179, 398] width 177 height 5
type input "***"
click at [154, 401] on input "range" at bounding box center [179, 398] width 177 height 5
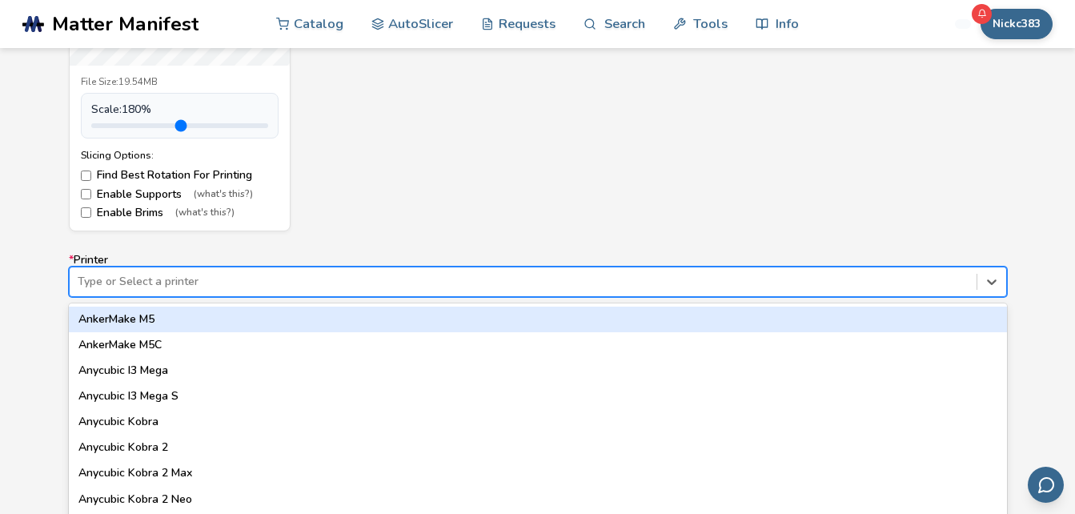
scroll to position [880, 0]
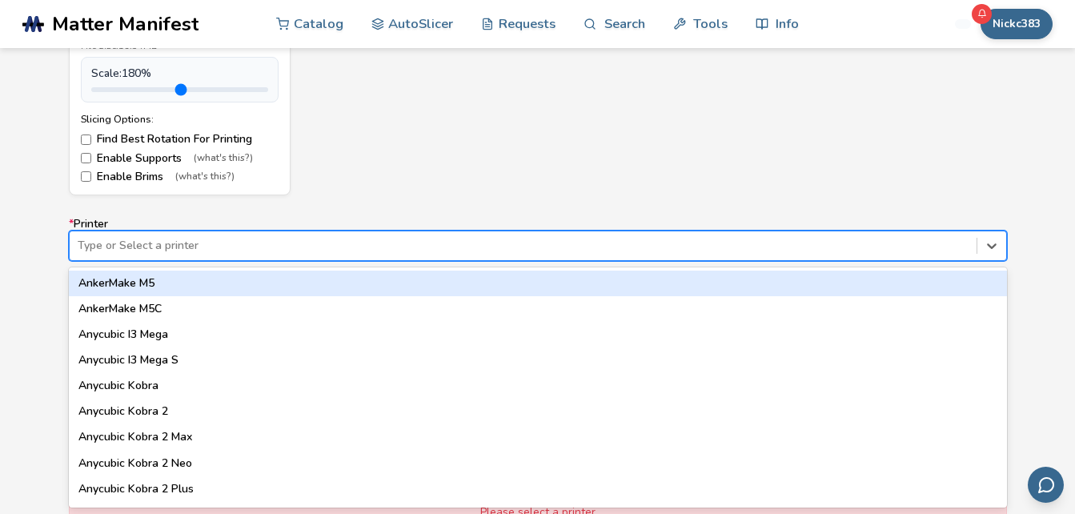
click at [940, 261] on div "64 results available. Use Up and Down to choose options, press Enter to select …" at bounding box center [538, 246] width 938 height 30
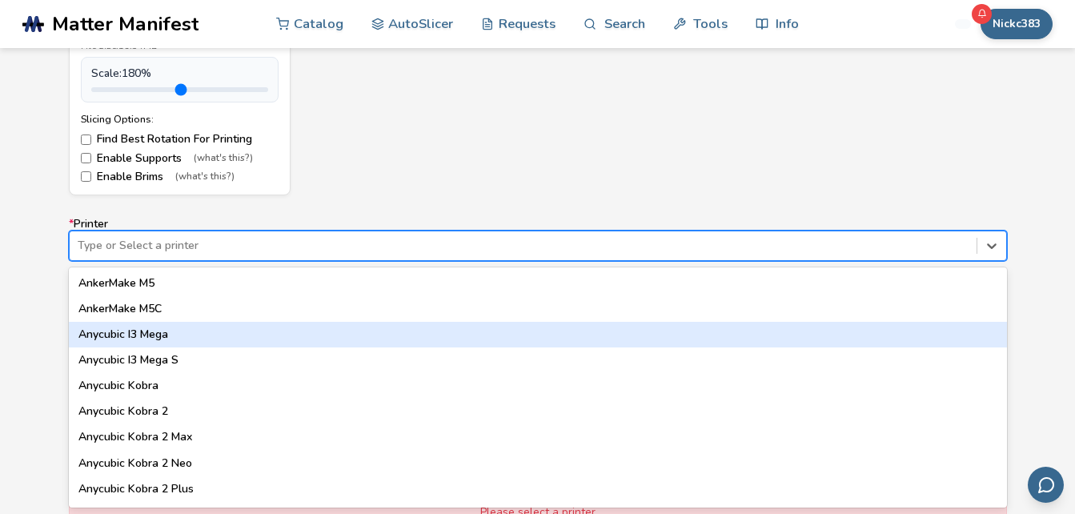
click at [137, 331] on div "Anycubic I3 Mega" at bounding box center [538, 335] width 938 height 26
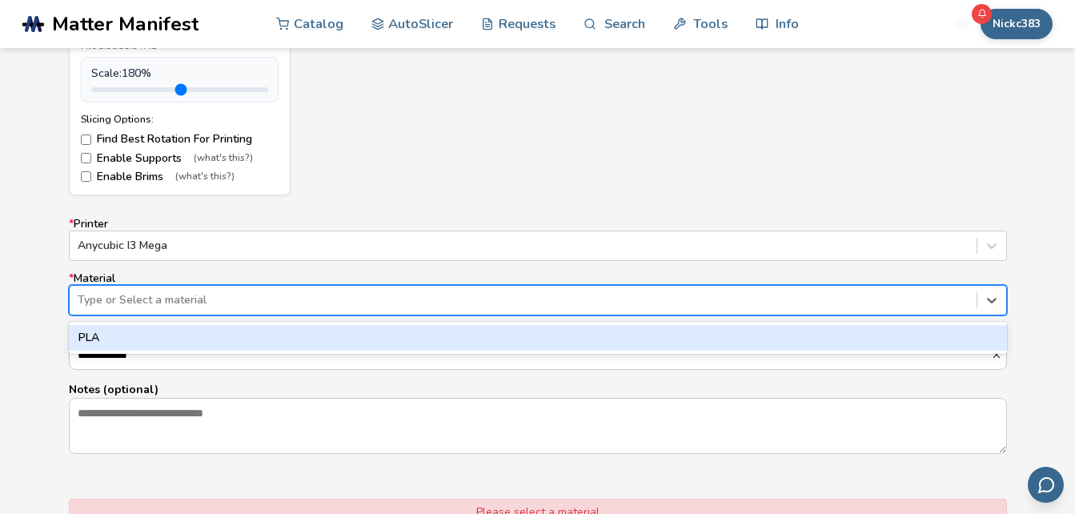
click at [137, 294] on div at bounding box center [523, 300] width 891 height 16
click at [140, 341] on div "PLA" at bounding box center [538, 338] width 938 height 26
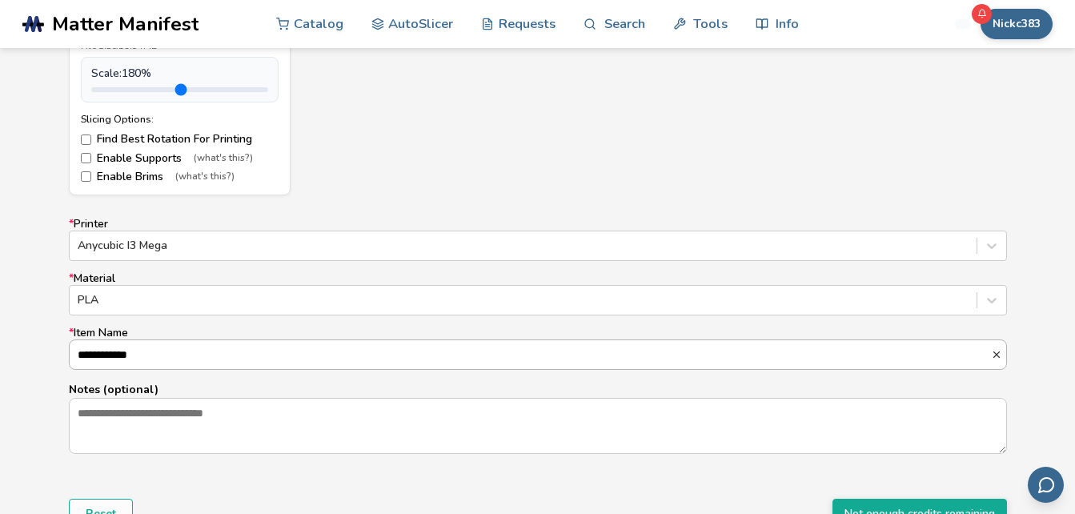
click at [600, 359] on input "**********" at bounding box center [530, 354] width 921 height 29
type input "*"
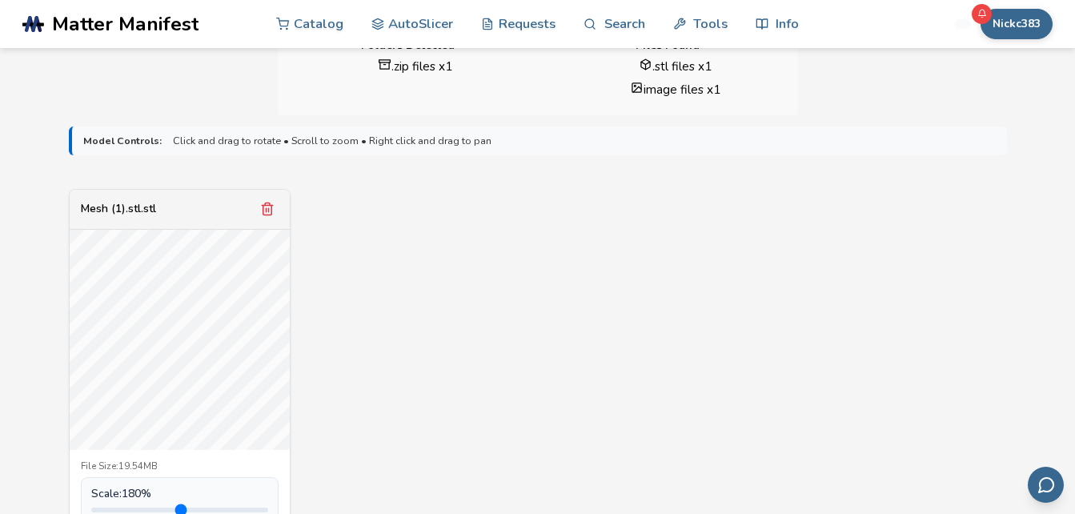
scroll to position [457, 0]
type input "********"
